Goal: Information Seeking & Learning: Learn about a topic

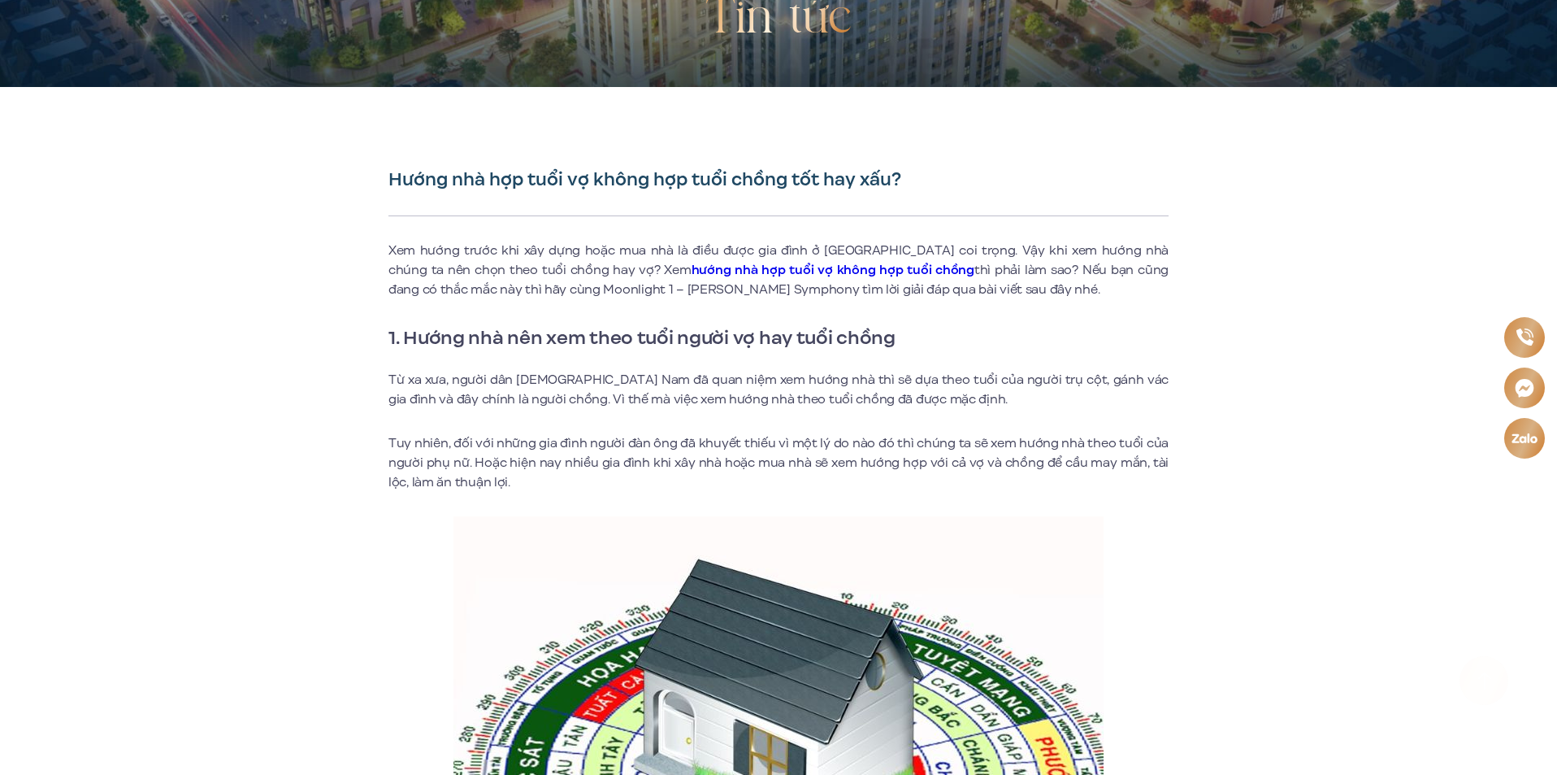
scroll to position [325, 0]
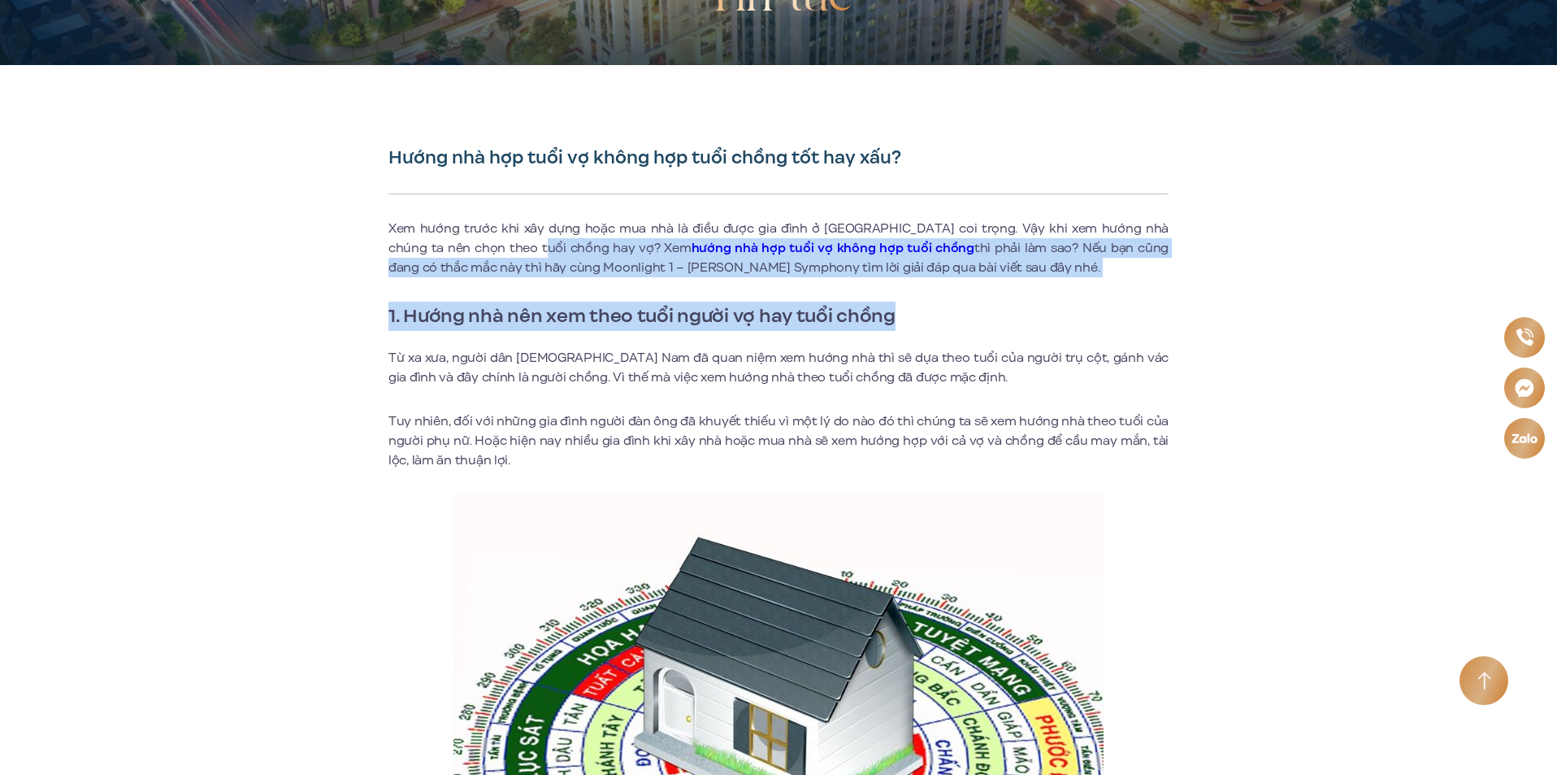
drag, startPoint x: 532, startPoint y: 234, endPoint x: 915, endPoint y: 306, distance: 389.4
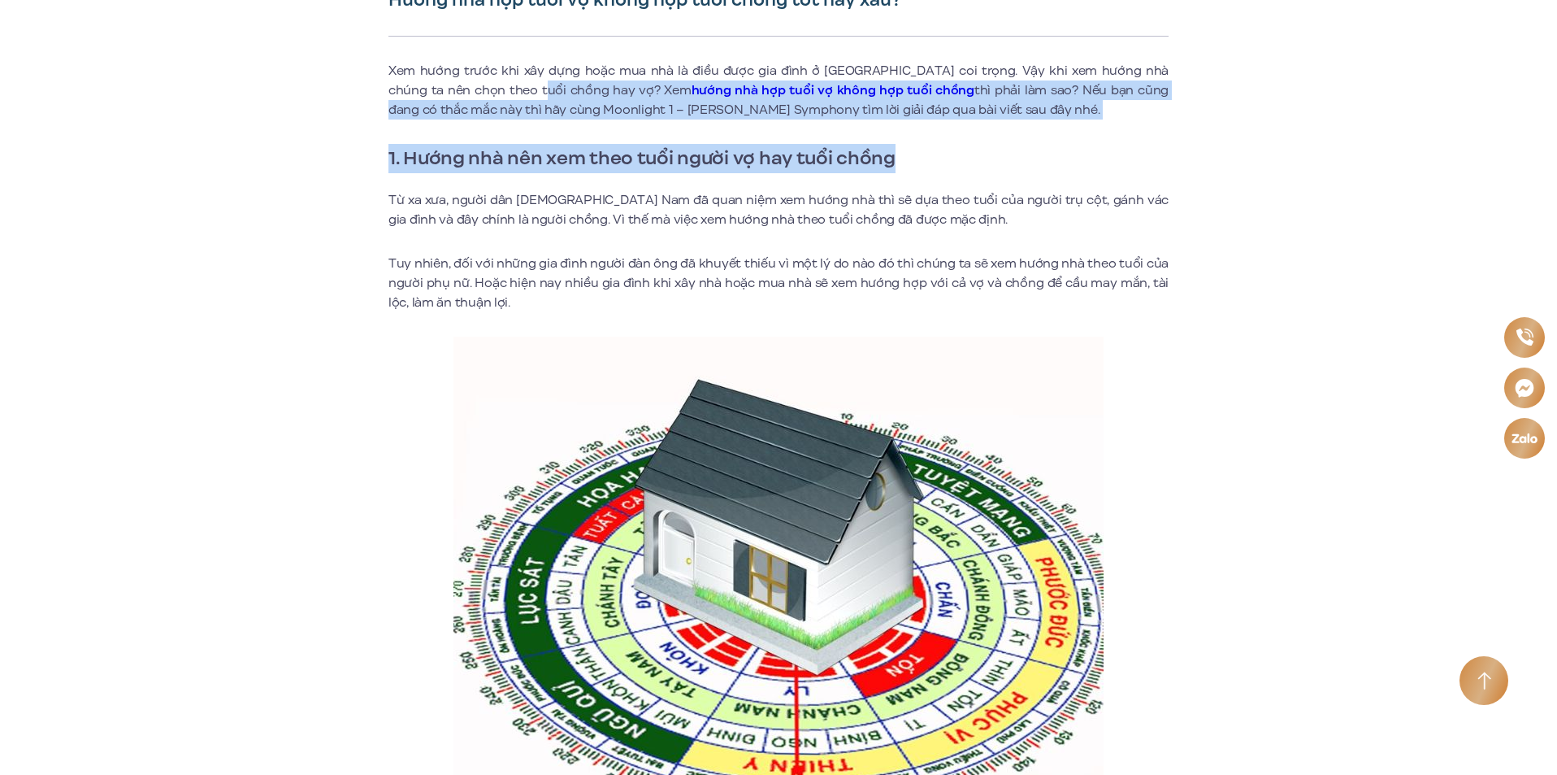
scroll to position [488, 0]
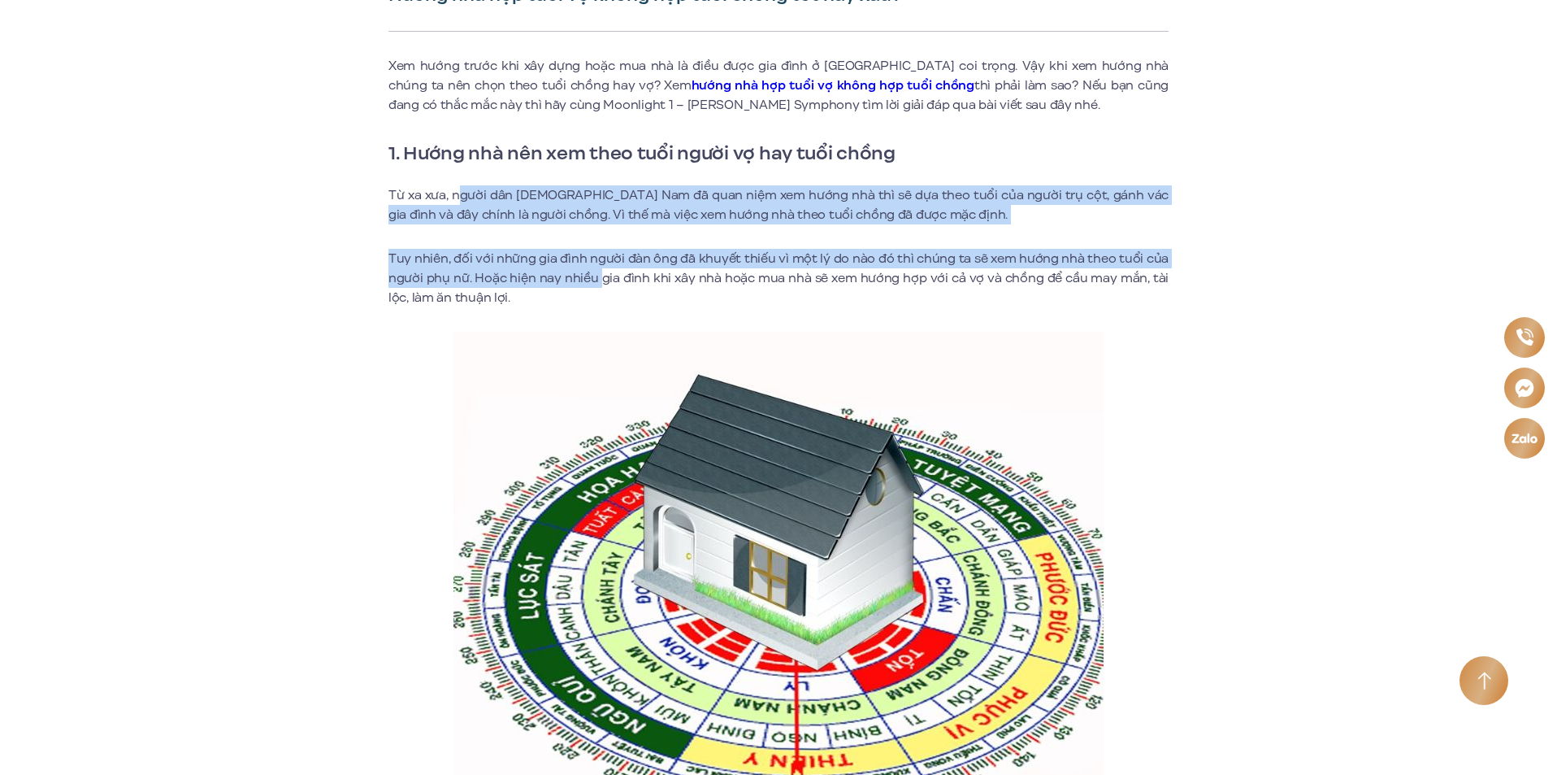
drag, startPoint x: 461, startPoint y: 195, endPoint x: 554, endPoint y: 290, distance: 133.3
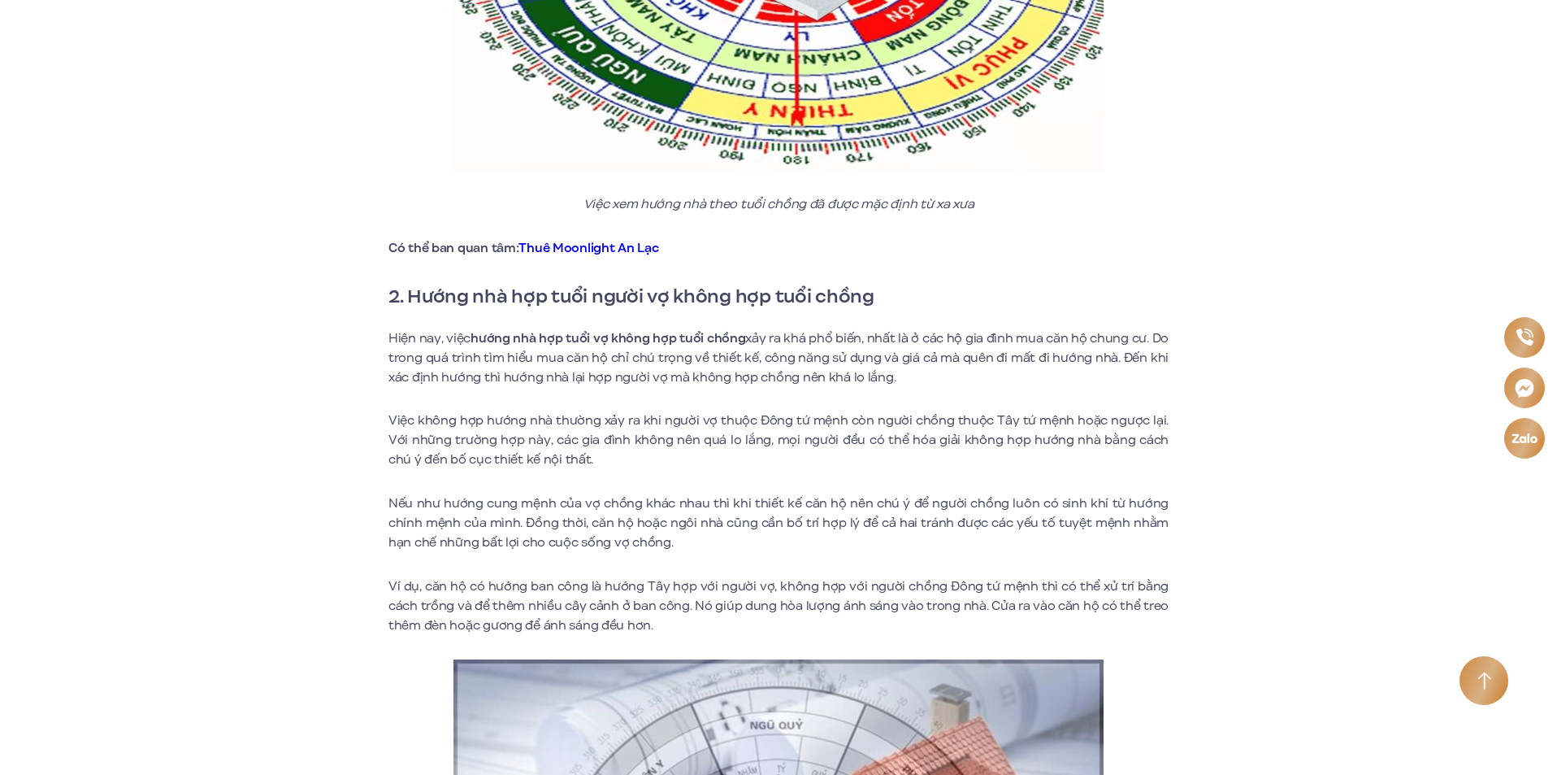
scroll to position [1138, 0]
drag, startPoint x: 576, startPoint y: 302, endPoint x: 869, endPoint y: 299, distance: 292.6
click at [869, 299] on strong "2. Hướng nhà hợp tuổi người vợ không hợp tuổi chồng" at bounding box center [631, 295] width 486 height 28
drag, startPoint x: 478, startPoint y: 347, endPoint x: 1090, endPoint y: 340, distance: 612.0
click at [1090, 340] on p "Hiện nay, việc hướng nhà hợp tuổi vợ không hợp tuổi chồng xảy ra khá phổ biến, …" at bounding box center [778, 357] width 780 height 59
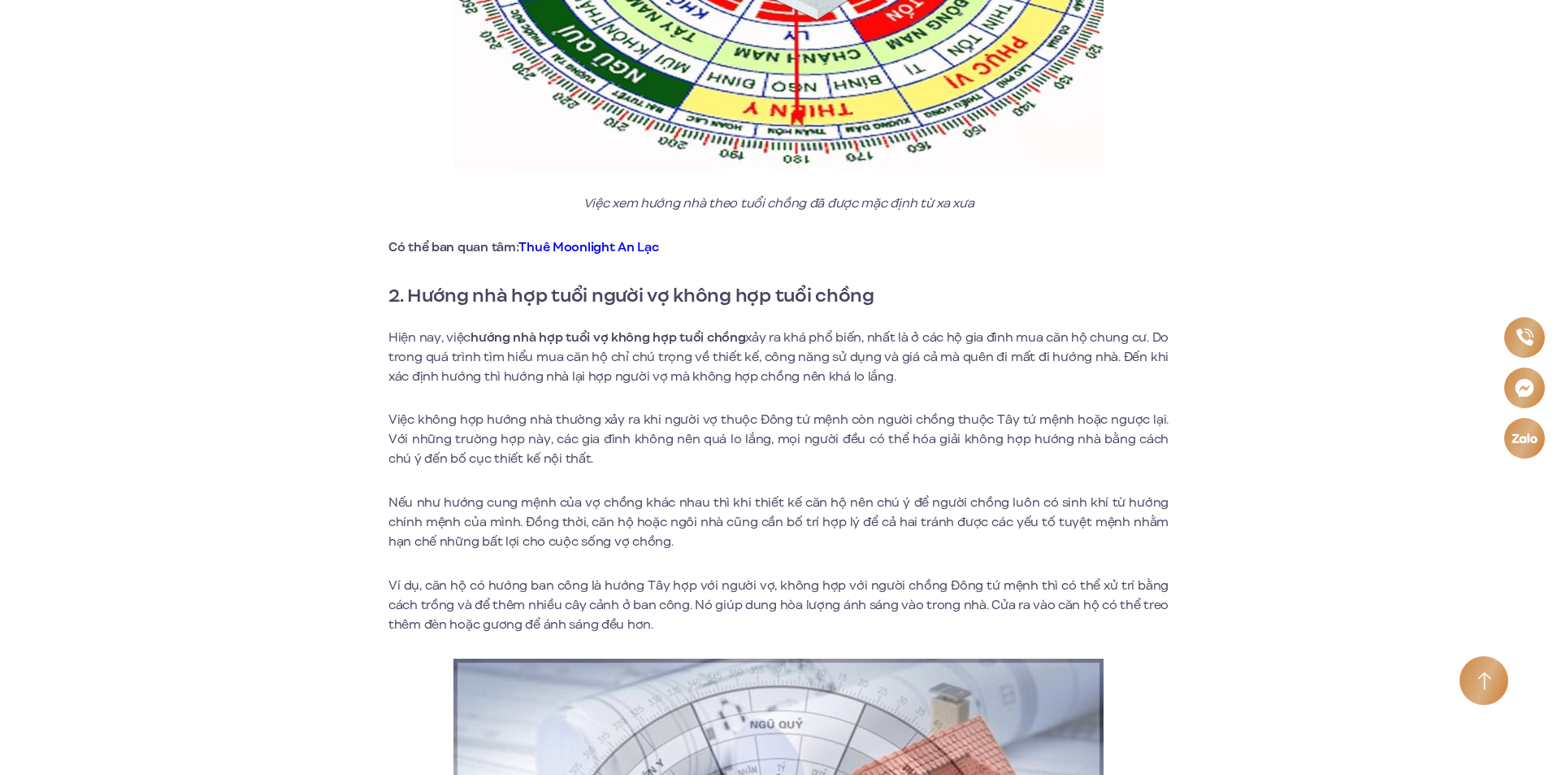
click at [521, 370] on p "Hiện nay, việc hướng nhà hợp tuổi vợ không hợp tuổi chồng xảy ra khá phổ biến, …" at bounding box center [778, 357] width 780 height 59
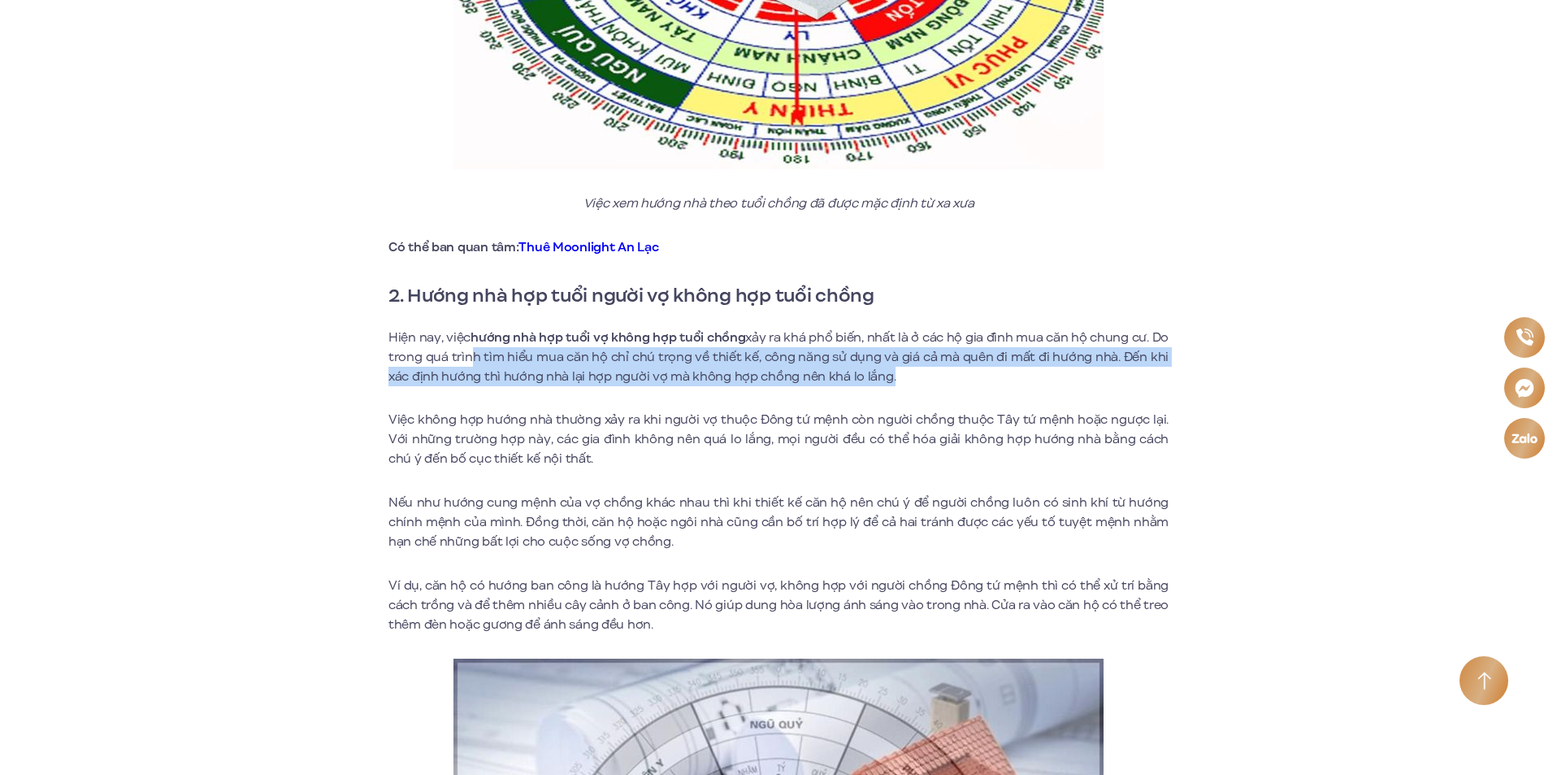
drag, startPoint x: 472, startPoint y: 365, endPoint x: 918, endPoint y: 380, distance: 446.4
click at [918, 380] on p "Hiện nay, việc hướng nhà hợp tuổi vợ không hợp tuổi chồng xảy ra khá phổ biến, …" at bounding box center [778, 357] width 780 height 59
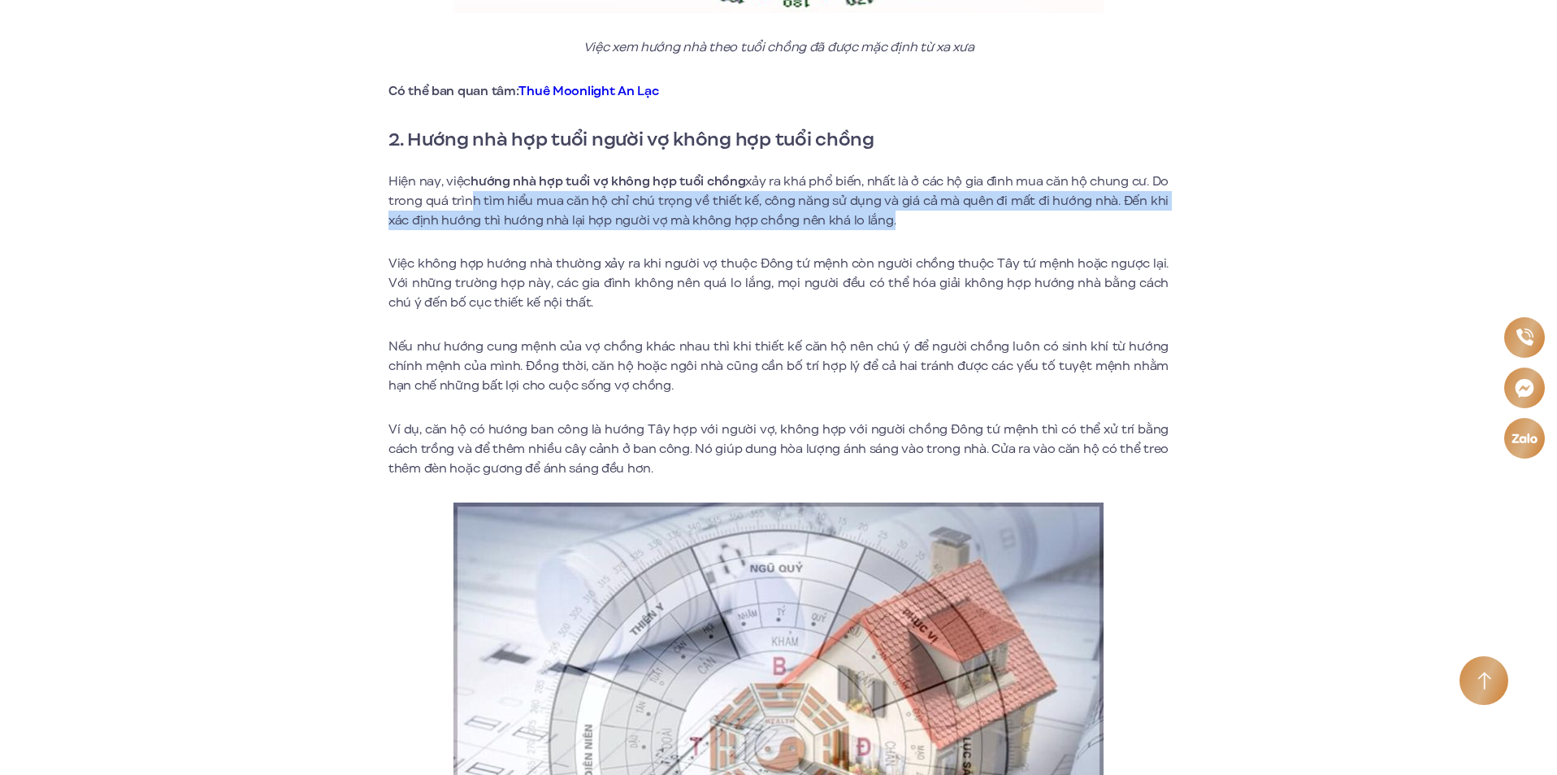
scroll to position [1300, 0]
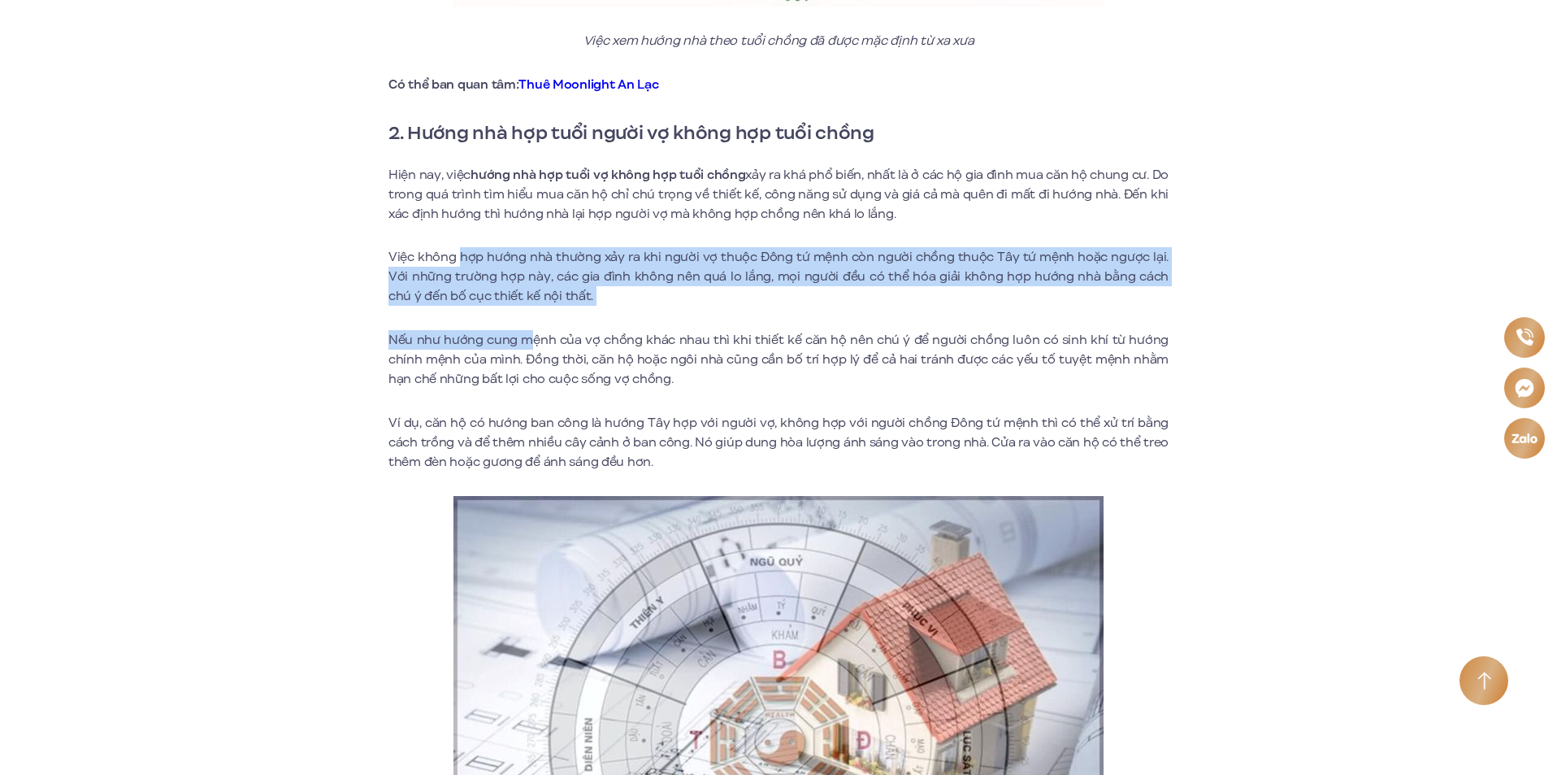
drag, startPoint x: 464, startPoint y: 260, endPoint x: 536, endPoint y: 310, distance: 87.0
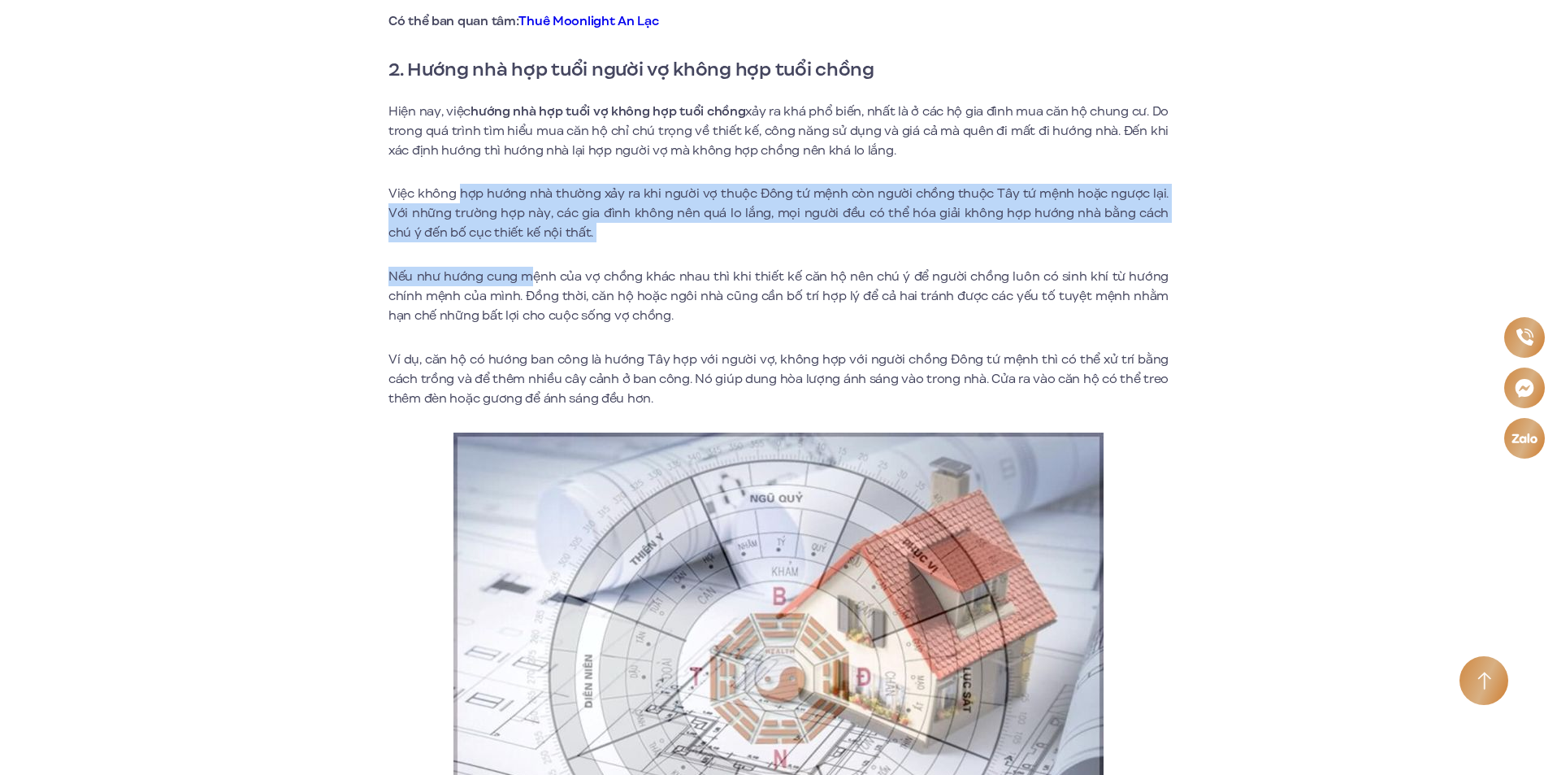
scroll to position [1382, 0]
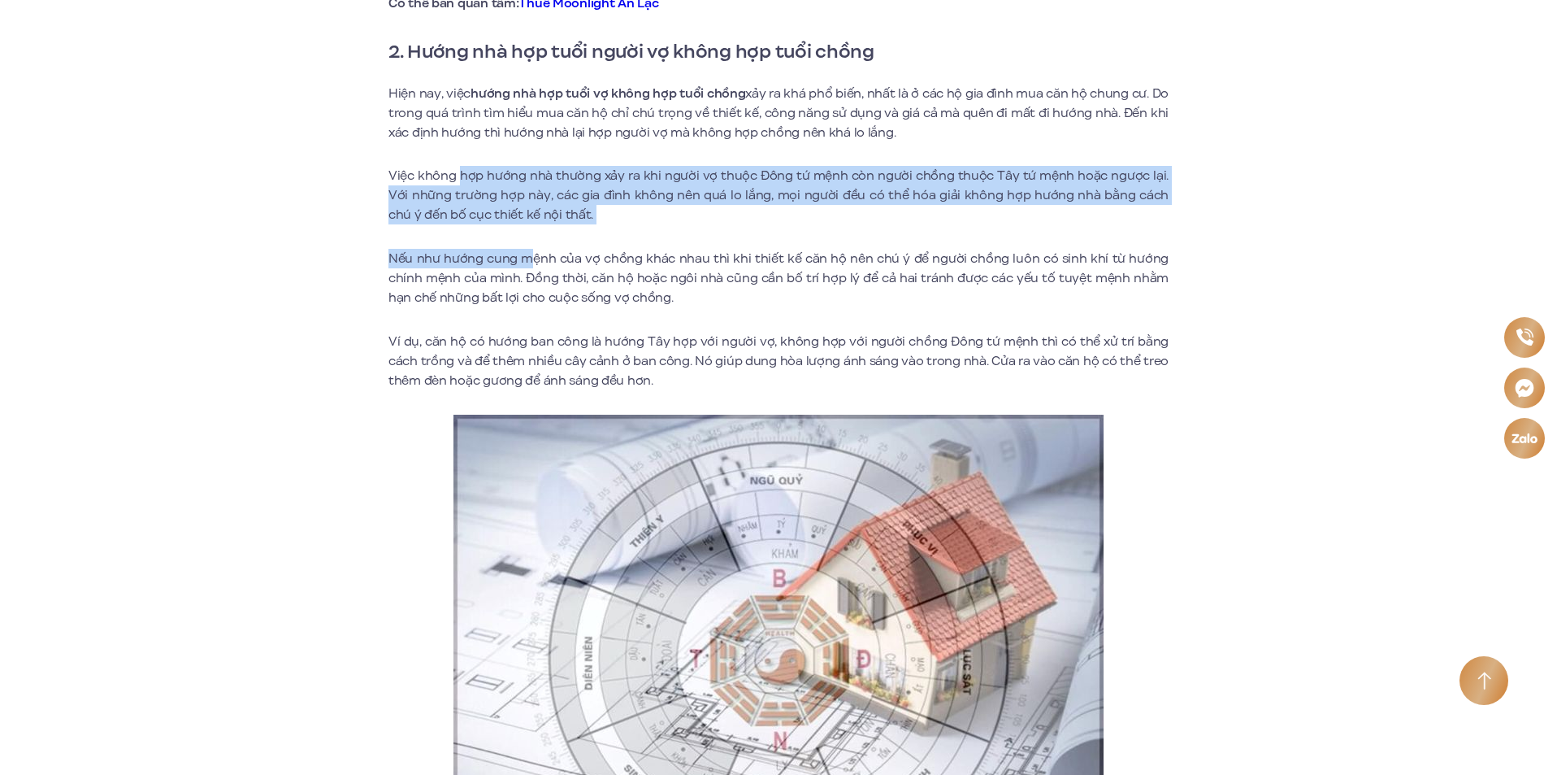
click at [406, 263] on p "Nếu như hướng cung mệnh của vợ chồng khác nhau thì khi thiết kế căn hộ nên chú …" at bounding box center [778, 278] width 780 height 59
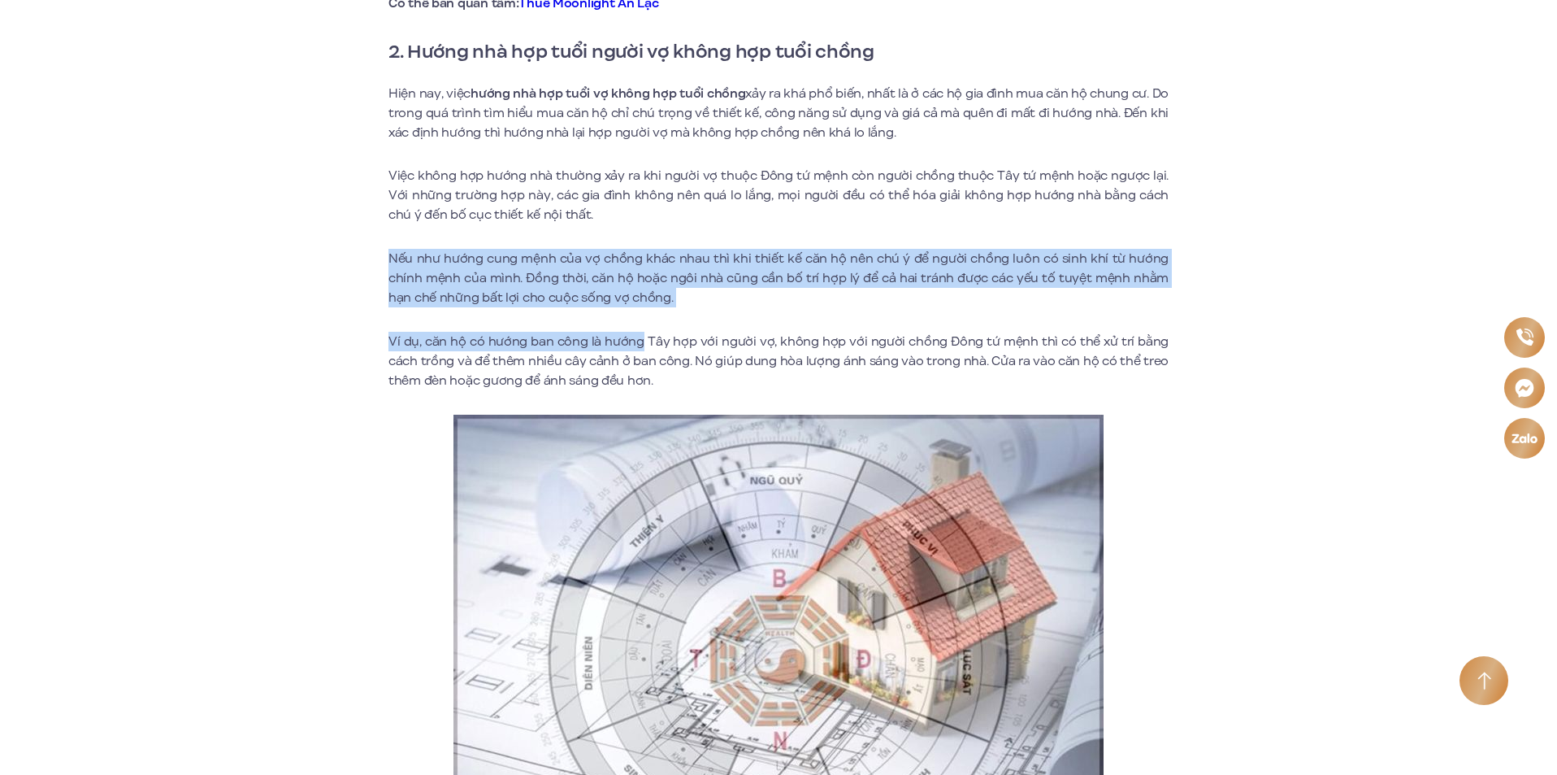
drag, startPoint x: 391, startPoint y: 261, endPoint x: 631, endPoint y: 319, distance: 246.8
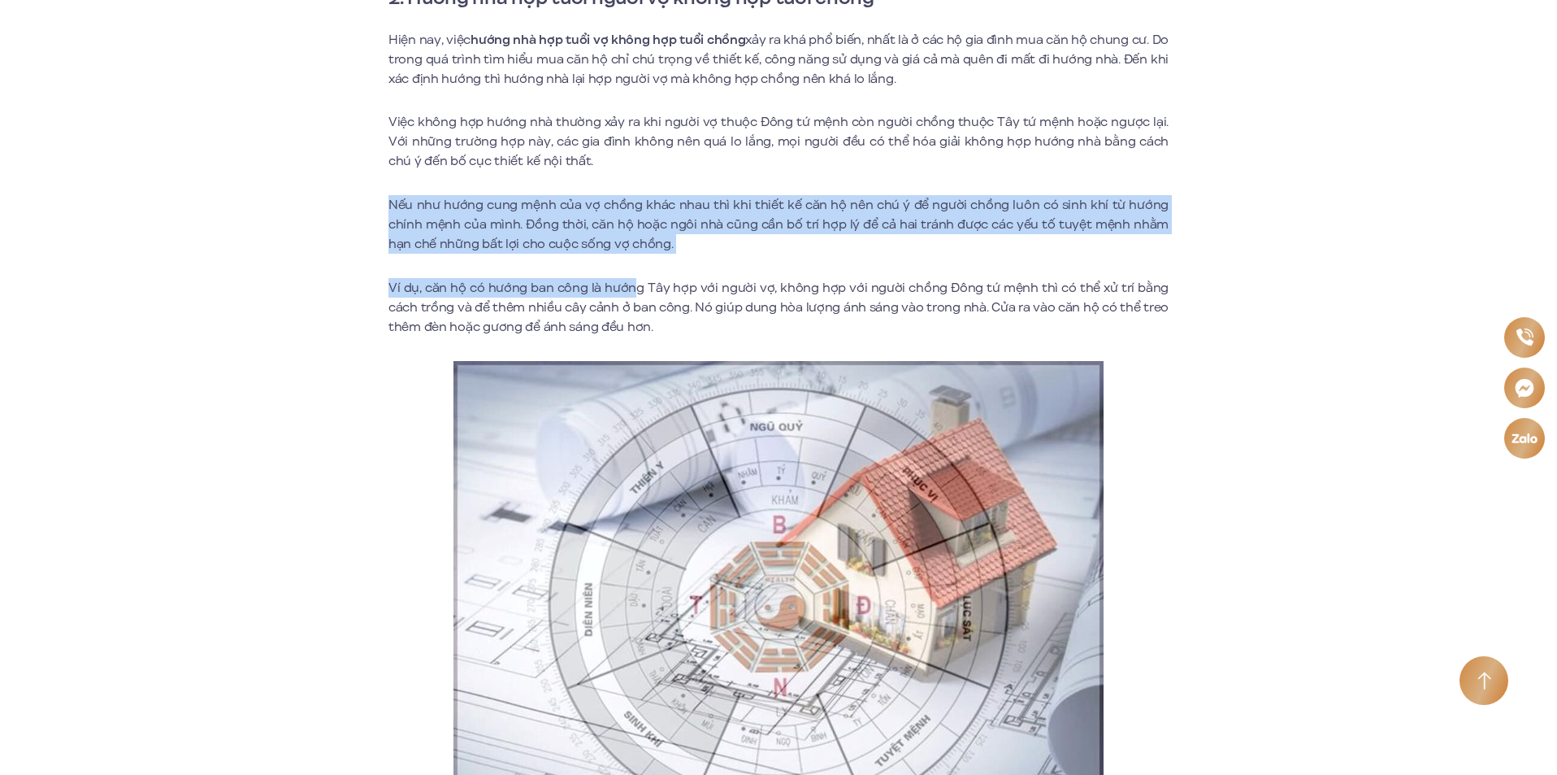
scroll to position [1463, 0]
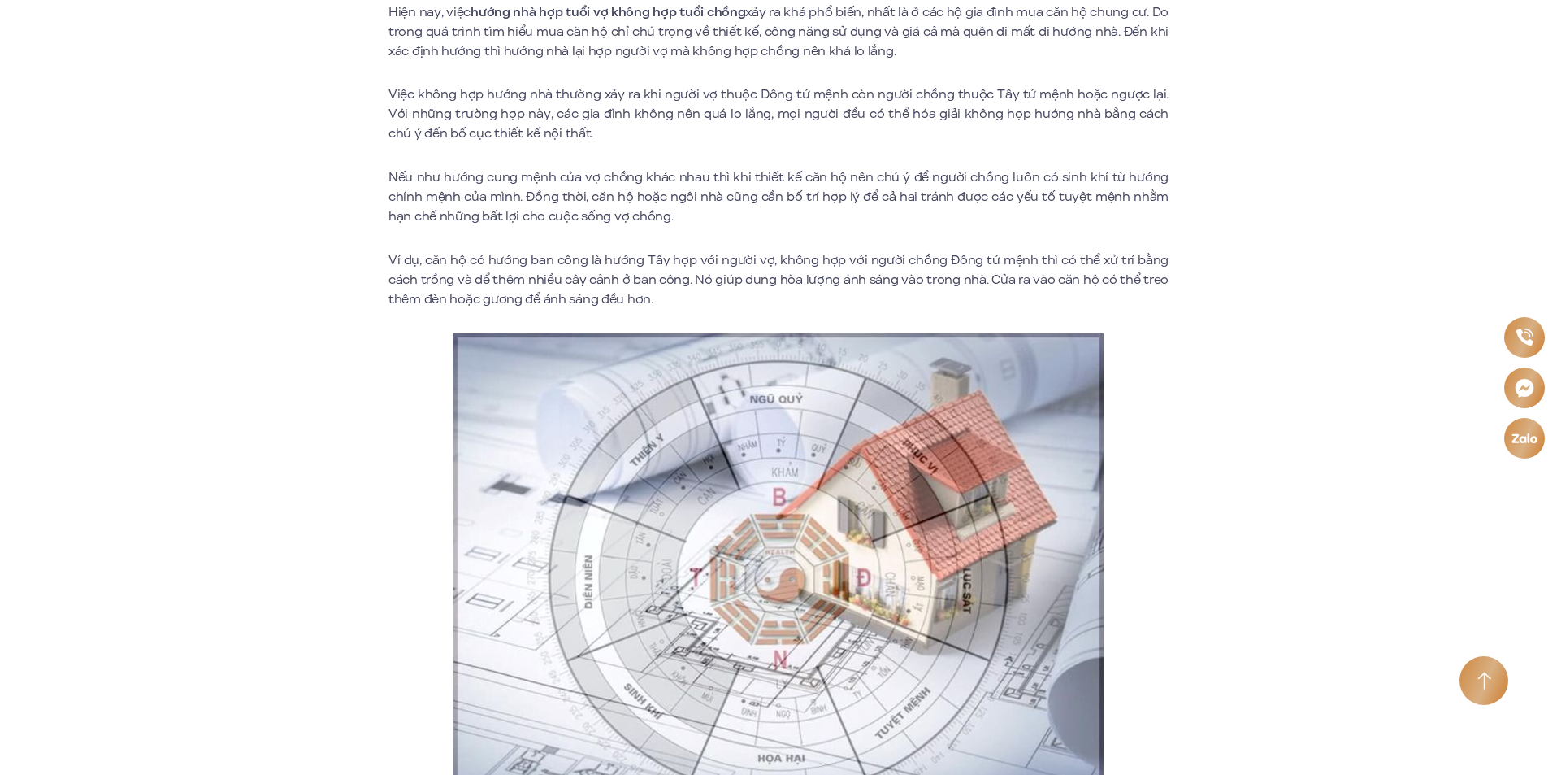
click at [535, 281] on p "Ví dụ, căn hộ có hướng ban công là hướng Tây hợp với người vợ, không hợp với ng…" at bounding box center [778, 279] width 780 height 59
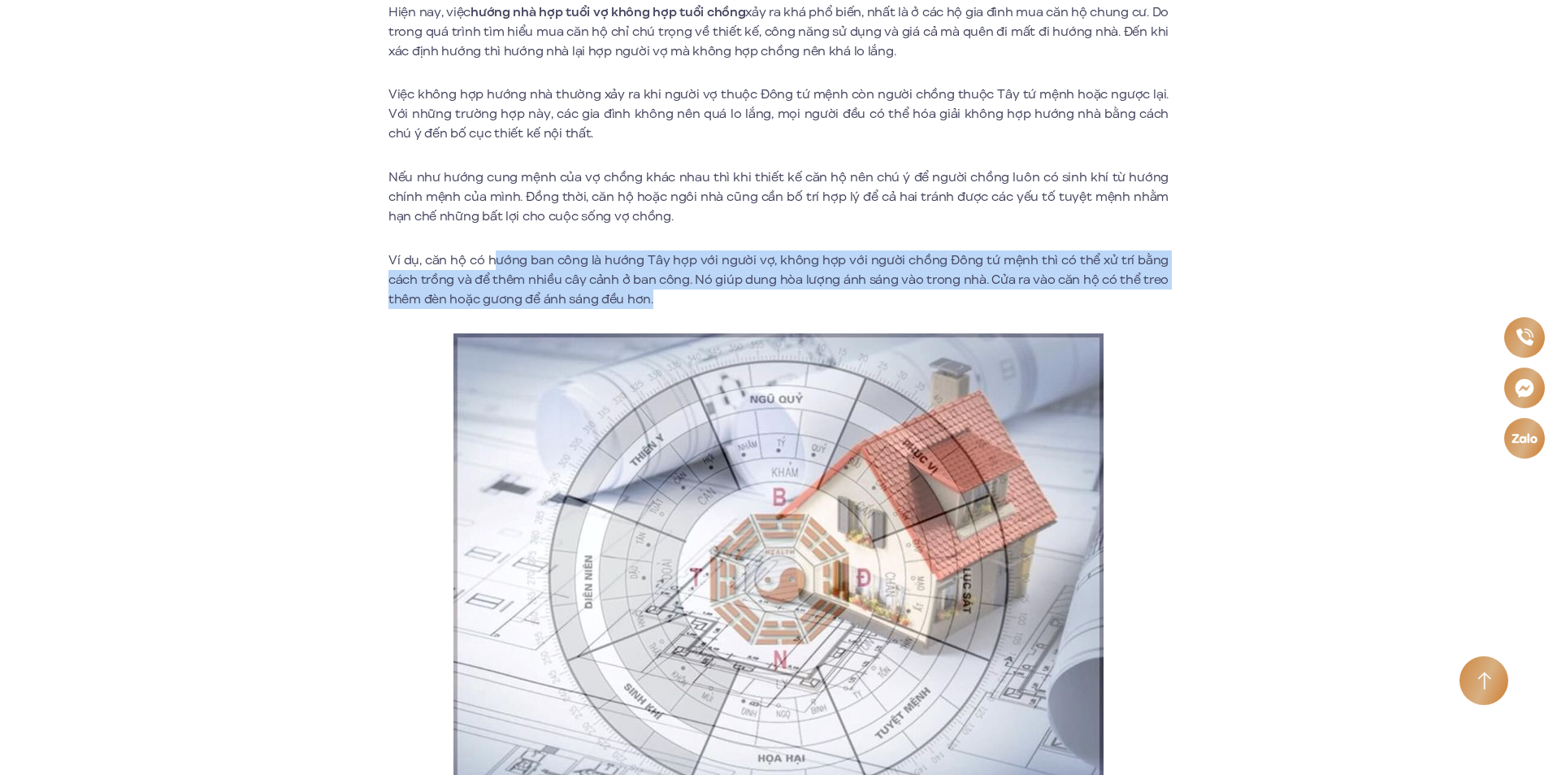
drag, startPoint x: 493, startPoint y: 264, endPoint x: 1131, endPoint y: 297, distance: 638.1
click at [1131, 297] on p "Ví dụ, căn hộ có hướng ban công là hướng Tây hợp với người vợ, không hợp với ng…" at bounding box center [778, 279] width 780 height 59
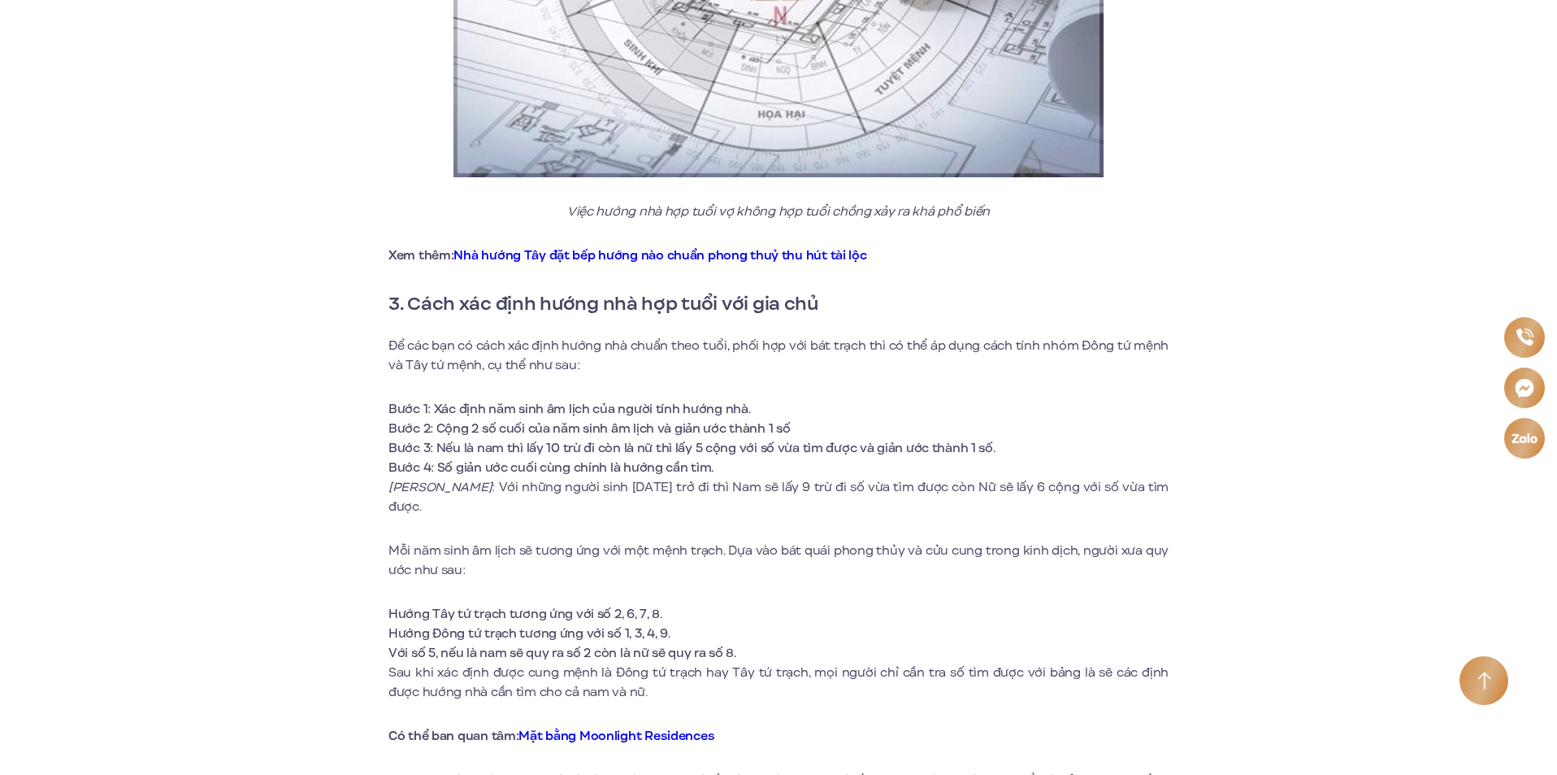
scroll to position [2113, 0]
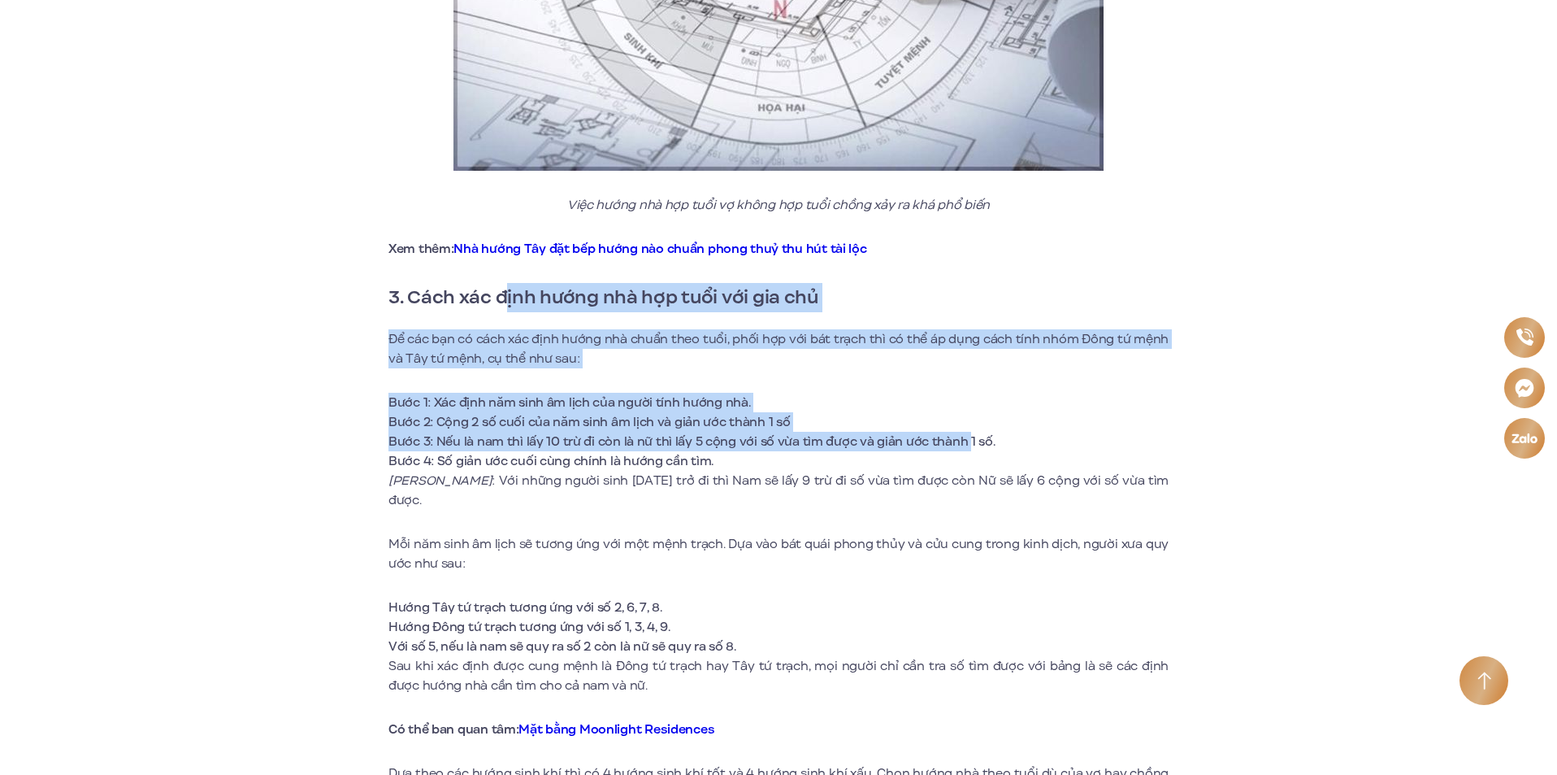
drag, startPoint x: 510, startPoint y: 295, endPoint x: 962, endPoint y: 449, distance: 477.3
click at [962, 449] on div "Xem hướng trước khi xây dựng hoặc mua nhà là điều được gia đình ở [GEOGRAPHIC_D…" at bounding box center [778, 448] width 780 height 4034
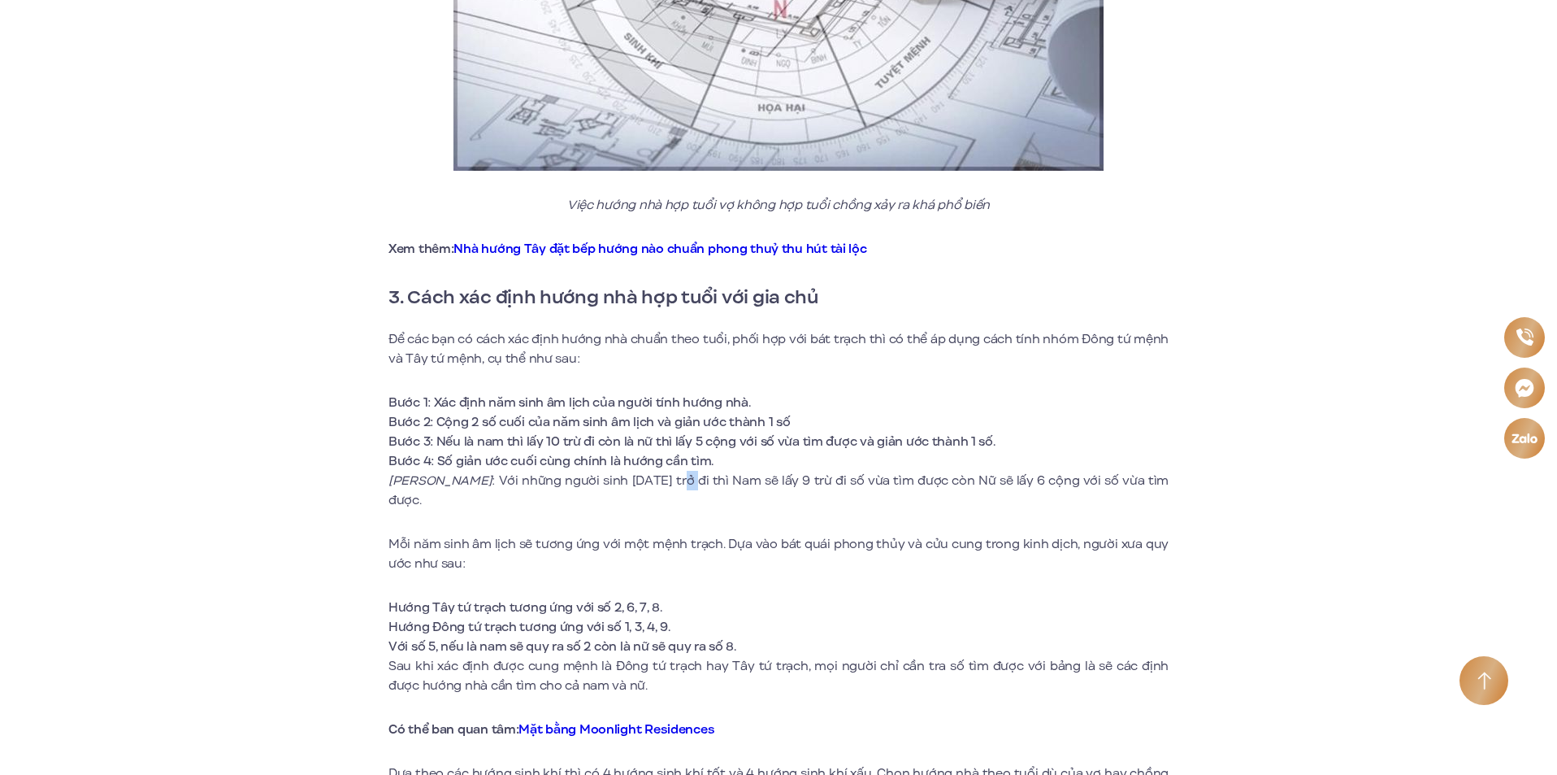
drag, startPoint x: 622, startPoint y: 485, endPoint x: 633, endPoint y: 485, distance: 11.4
click at [633, 485] on p "Lưu ý : Với những người sinh [DATE] trở đi thì Nam sẽ lấy 9 trừ đi số vừa tìm đ…" at bounding box center [778, 490] width 780 height 39
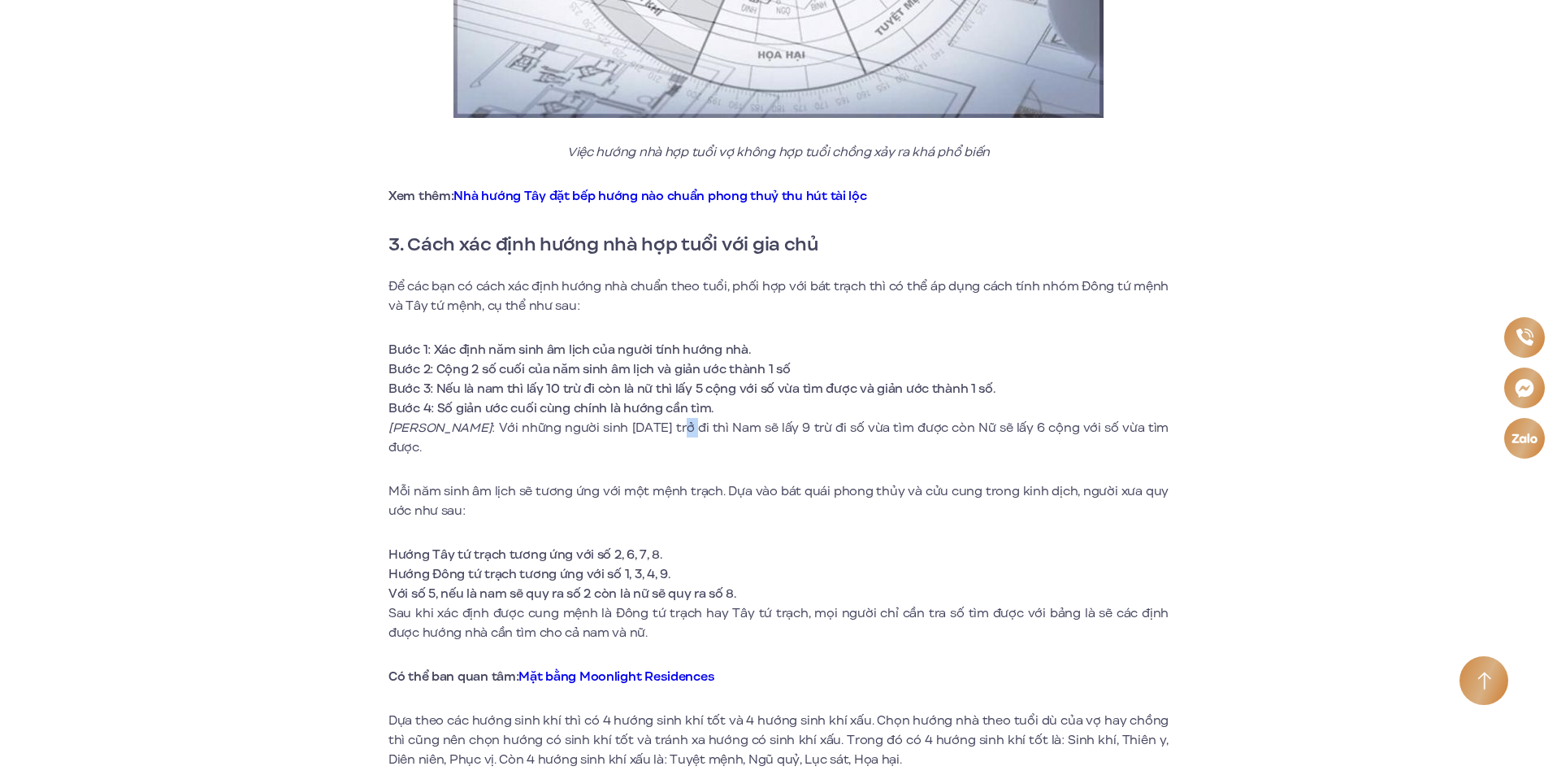
scroll to position [2194, 0]
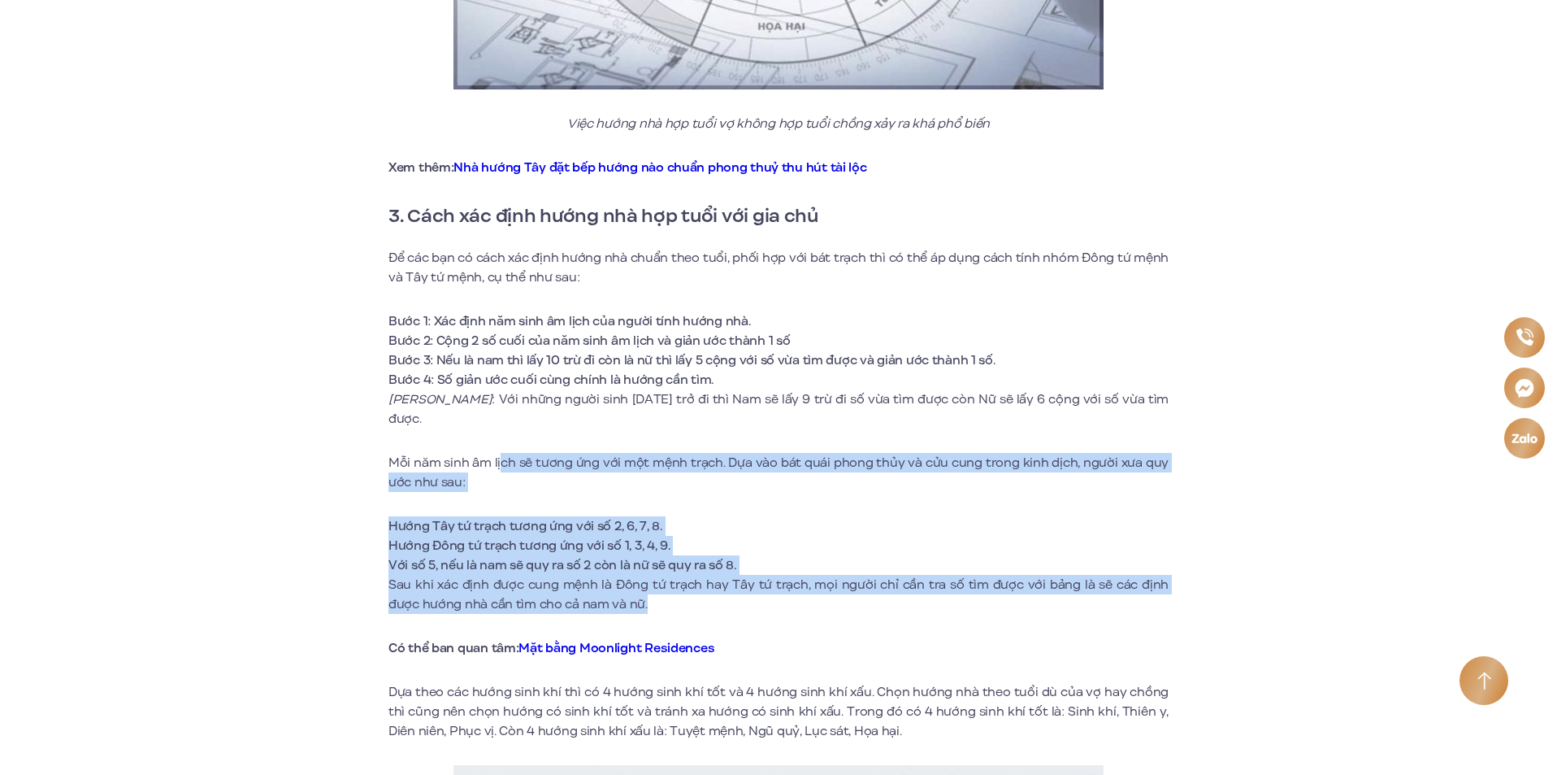
drag, startPoint x: 502, startPoint y: 448, endPoint x: 1084, endPoint y: 579, distance: 596.5
click at [1131, 576] on div "Xem hướng trước khi xây dựng hoặc mua nhà là điều được gia đình ở [GEOGRAPHIC_D…" at bounding box center [778, 366] width 780 height 4034
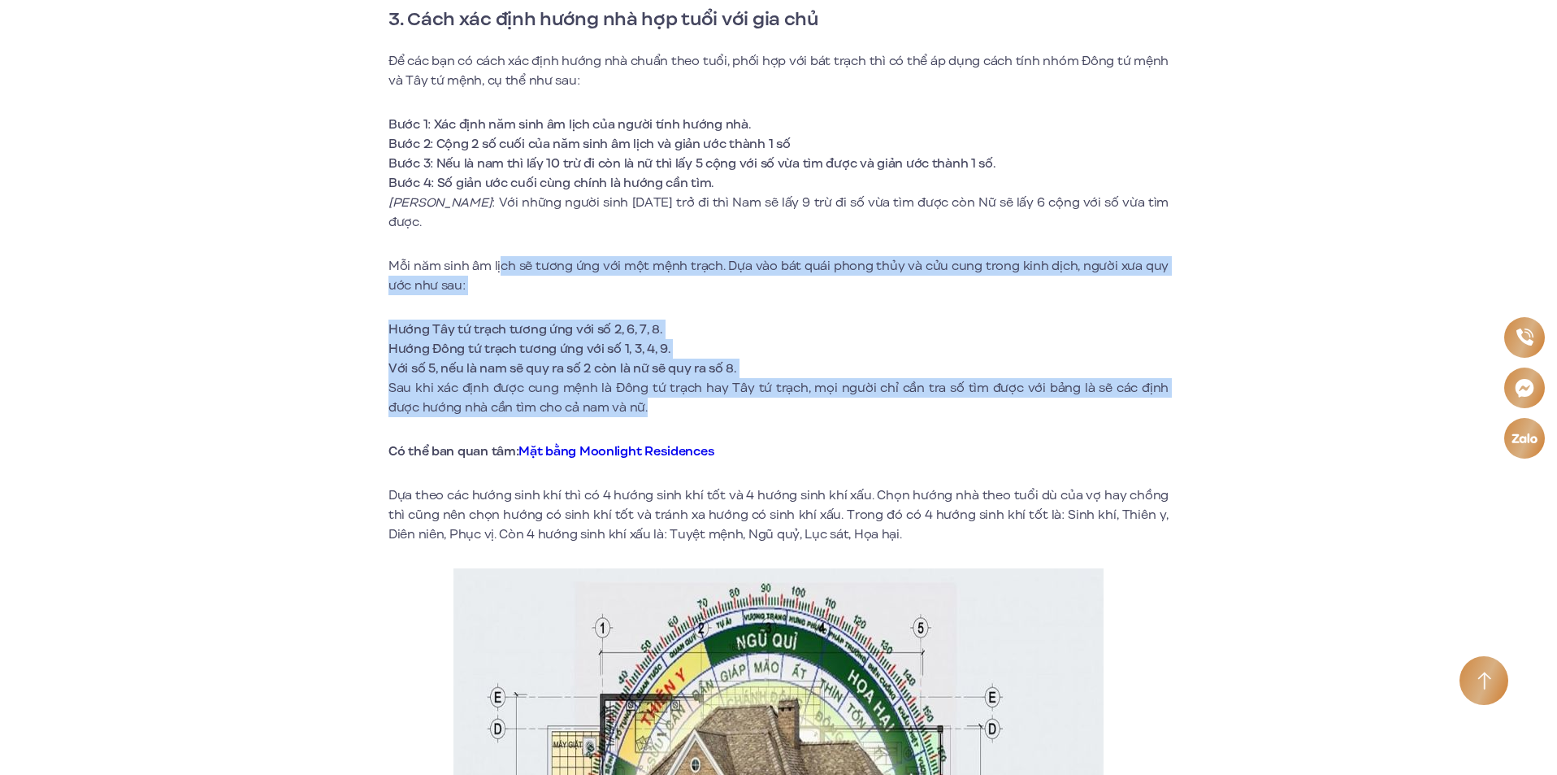
scroll to position [2438, 0]
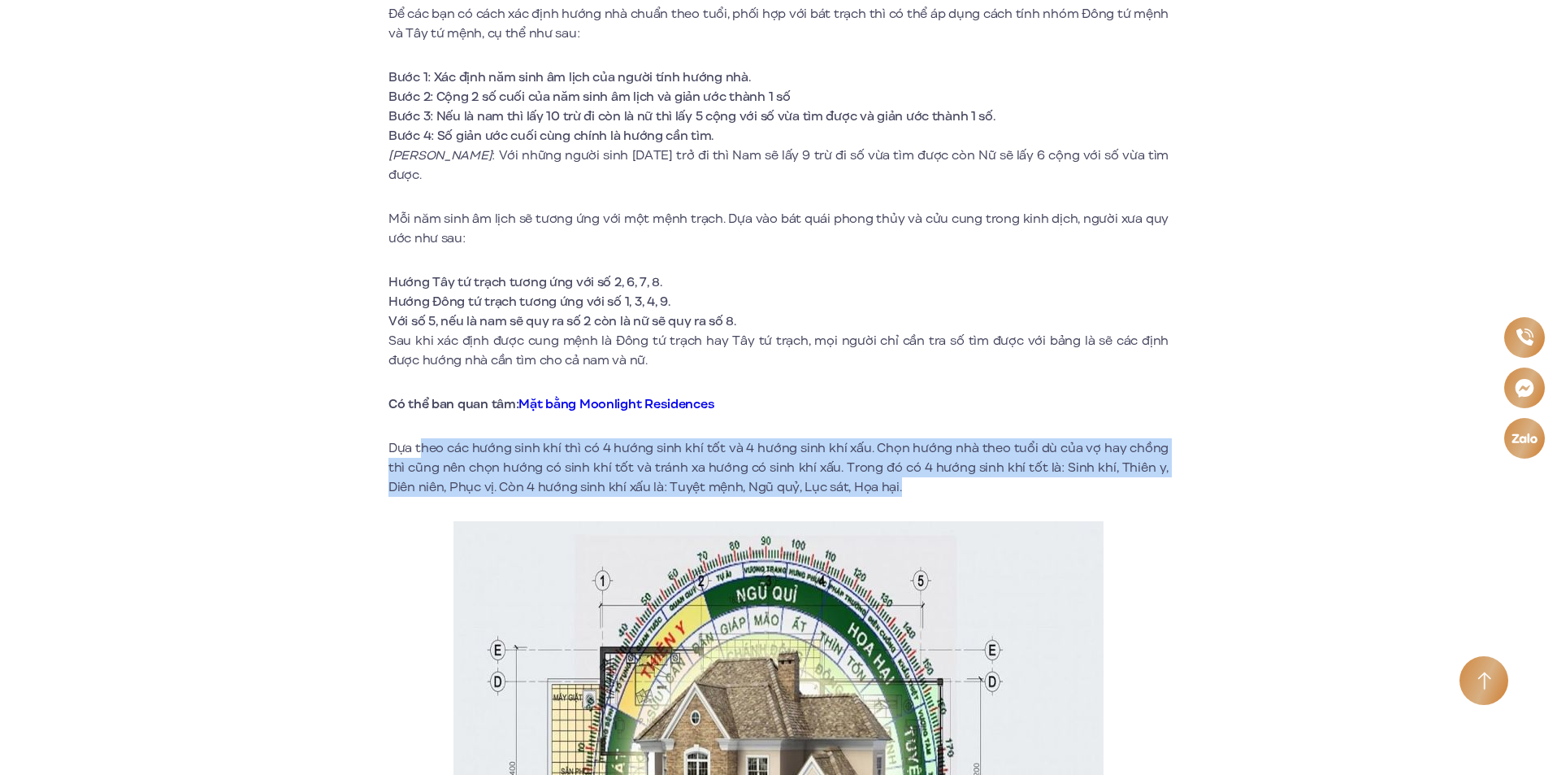
drag, startPoint x: 424, startPoint y: 428, endPoint x: 892, endPoint y: 474, distance: 469.5
click at [892, 474] on p "Dựa theo các hướng sinh khí thì có 4 hướng sinh khí tốt và 4 hướng sinh khí xấu…" at bounding box center [778, 467] width 780 height 59
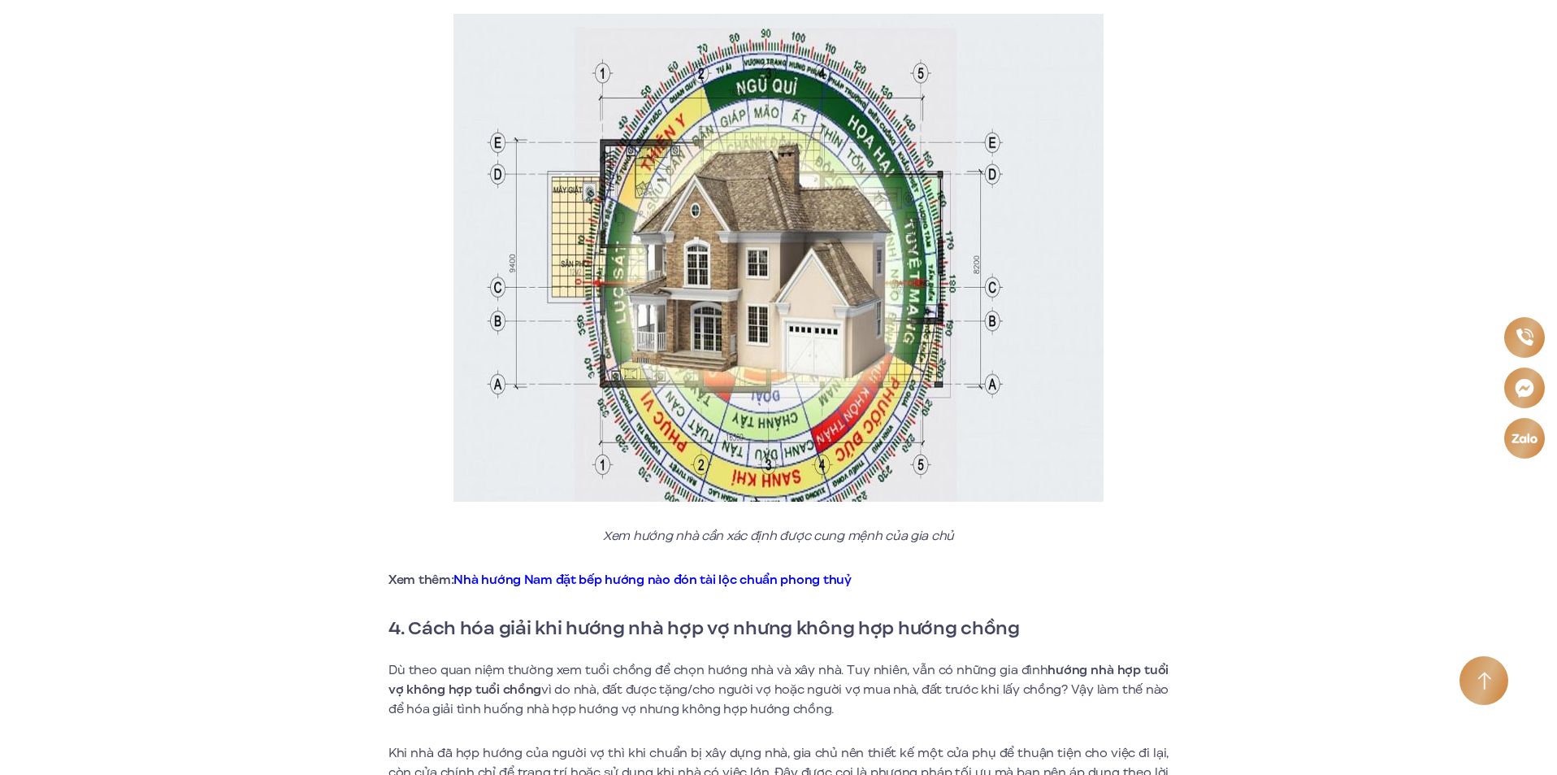
scroll to position [3088, 0]
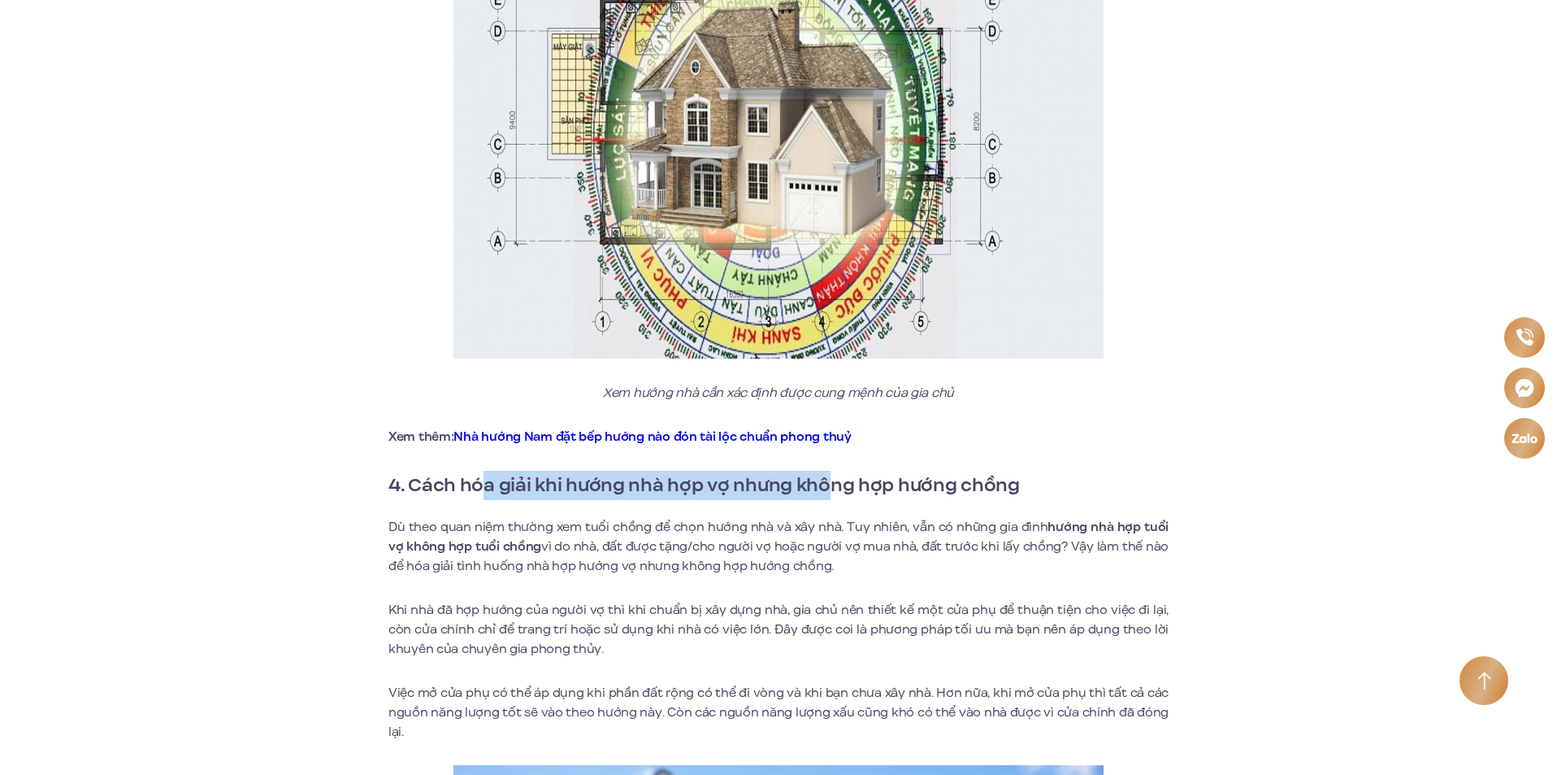
drag, startPoint x: 481, startPoint y: 472, endPoint x: 825, endPoint y: 463, distance: 343.9
click at [825, 471] on strong "4. Cách hóa giải khi hướng nhà hợp vợ nhưng không hợp hướng chồng" at bounding box center [704, 485] width 632 height 28
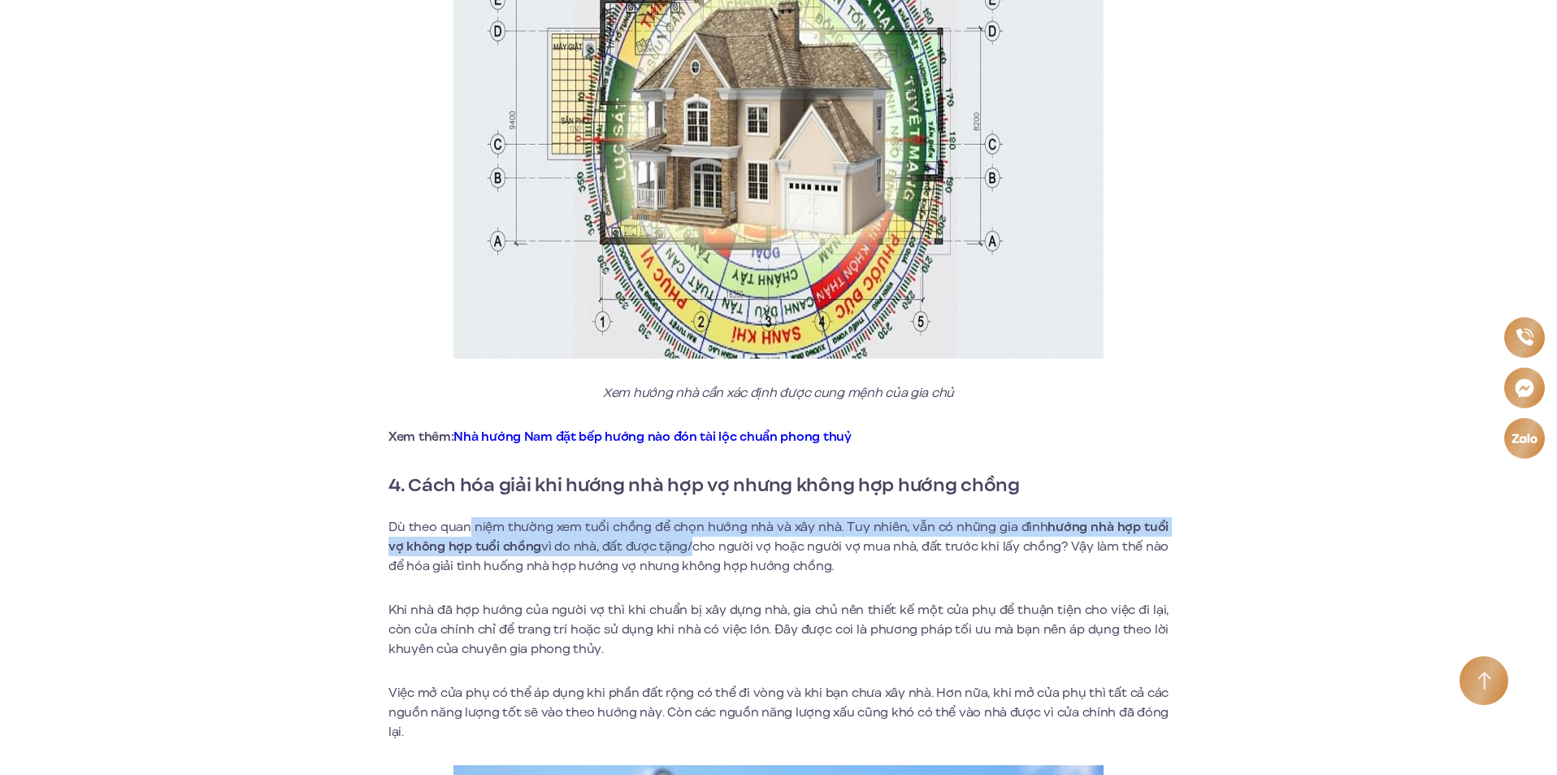
drag, startPoint x: 466, startPoint y: 513, endPoint x: 632, endPoint y: 527, distance: 167.3
click at [652, 523] on p "Dù theo quan niệm thường xem tuổi chồng để chọn hướng nhà và xây nhà. Tuy nhiên…" at bounding box center [778, 546] width 780 height 59
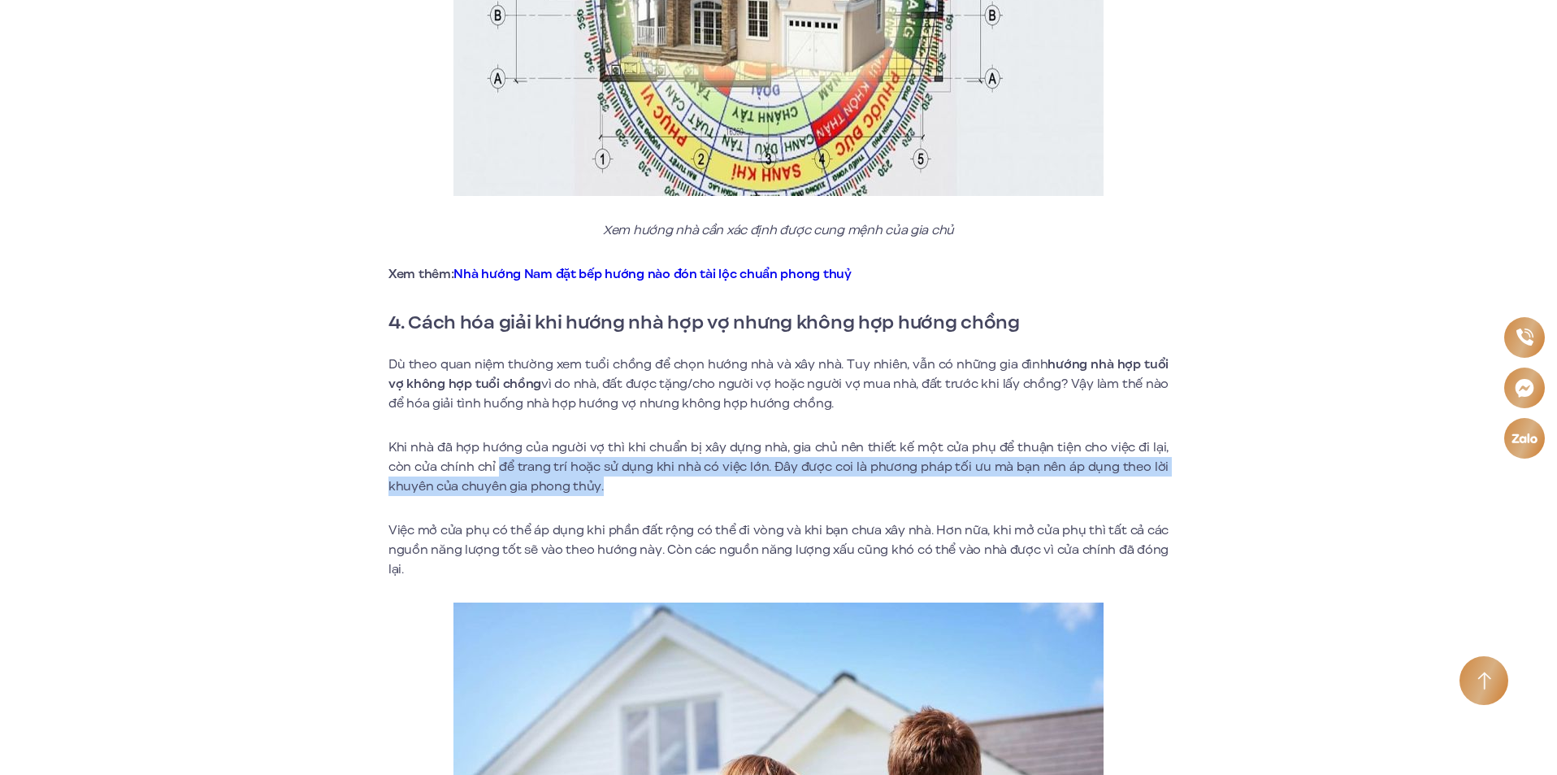
drag, startPoint x: 501, startPoint y: 452, endPoint x: 902, endPoint y: 476, distance: 401.4
click at [920, 472] on p "Khi nhà đã hợp hướng của người vợ thì khi chuẩn bị xây dựng nhà, gia chủ nên th…" at bounding box center [778, 466] width 780 height 59
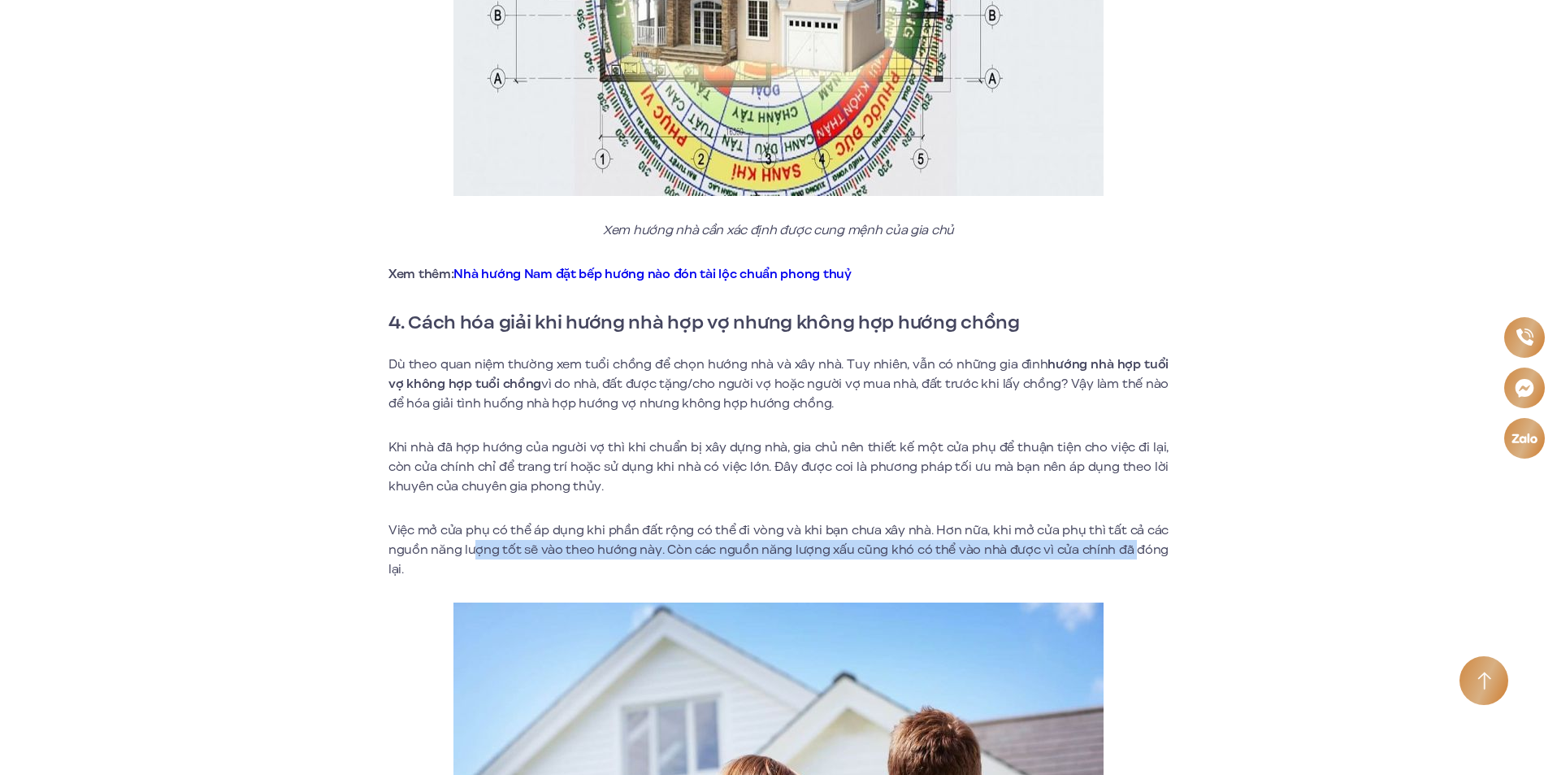
drag, startPoint x: 477, startPoint y: 520, endPoint x: 1139, endPoint y: 525, distance: 662.4
click at [1139, 525] on p "Việc mở cửa phụ có thể áp dụng khi phần đất rộng có thể đi vòng và khi bạn chưa…" at bounding box center [778, 549] width 780 height 59
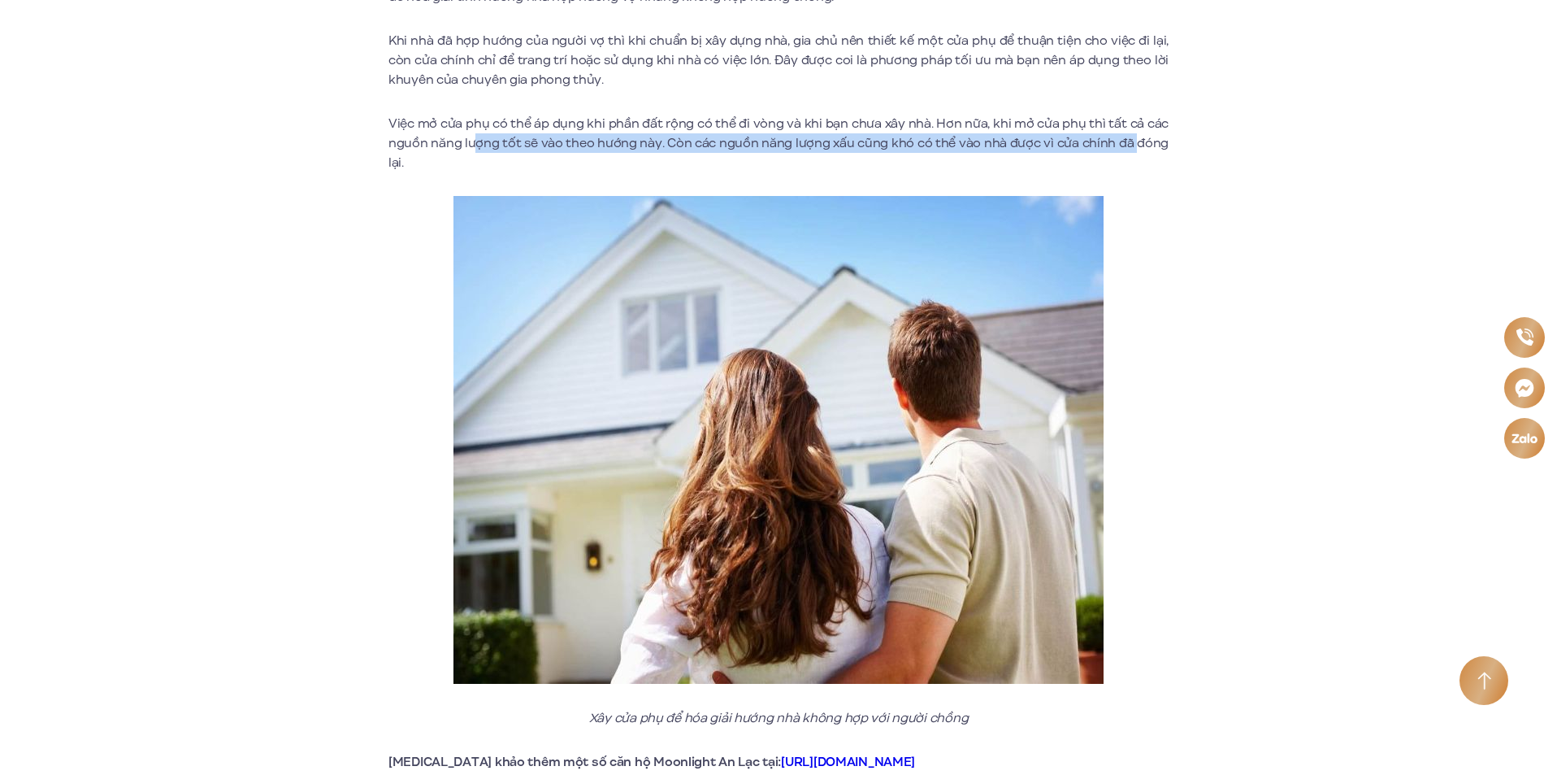
scroll to position [4064, 0]
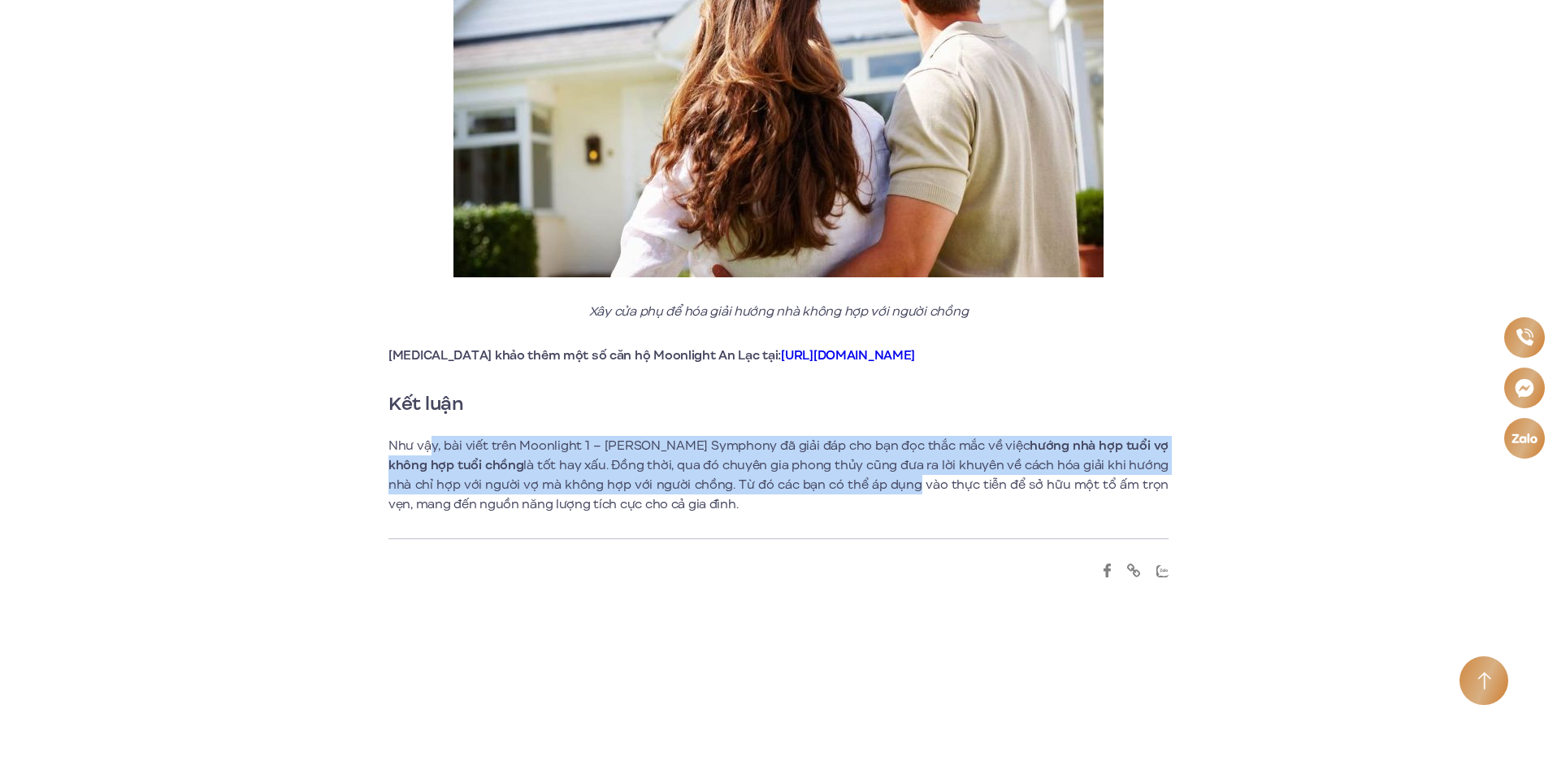
drag, startPoint x: 430, startPoint y: 426, endPoint x: 901, endPoint y: 467, distance: 473.2
click at [901, 467] on p "Như vậy, bài viết trên Moonlight 1 – [PERSON_NAME] Symphony đã giải đáp cho bạn…" at bounding box center [778, 475] width 780 height 78
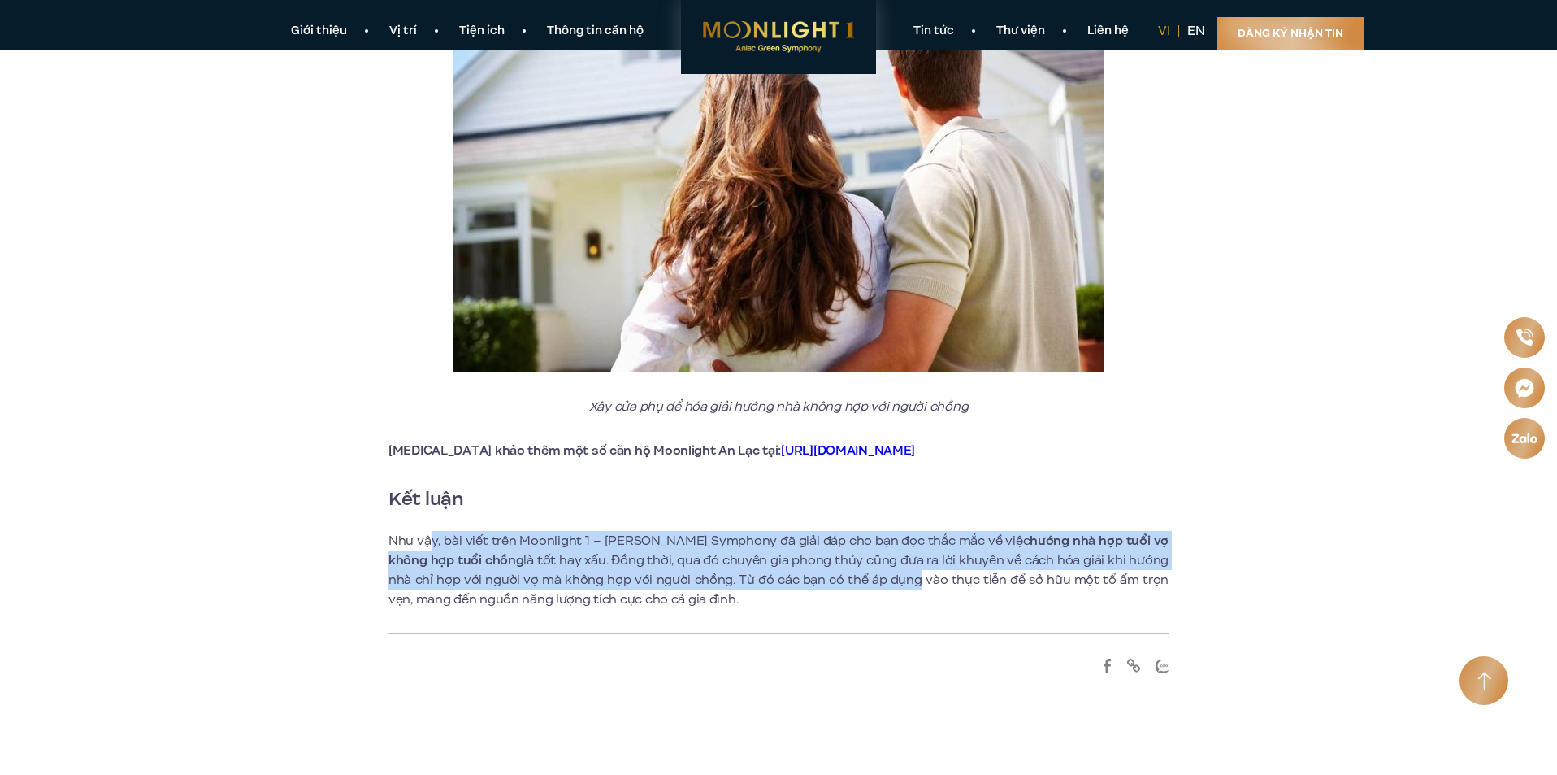
scroll to position [3820, 0]
